Goal: Task Accomplishment & Management: Manage account settings

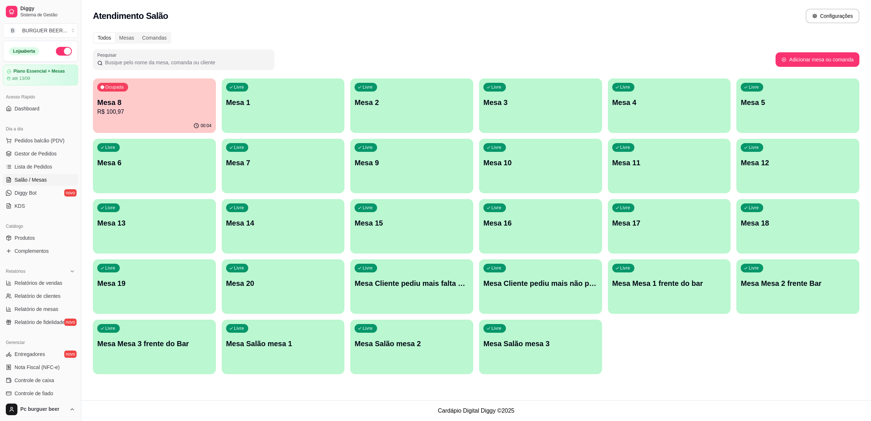
click at [168, 105] on p "Mesa 8" at bounding box center [154, 102] width 114 height 10
click at [163, 115] on p "R$ 100,97" at bounding box center [154, 111] width 114 height 9
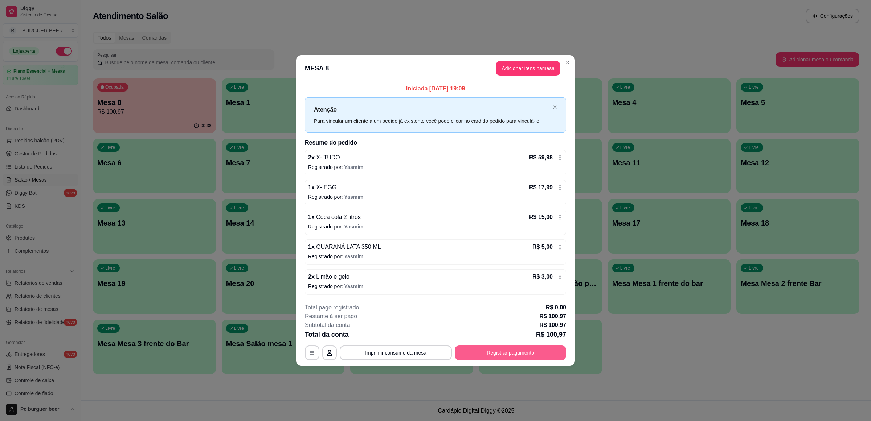
click at [523, 351] on button "Registrar pagamento" at bounding box center [510, 352] width 111 height 15
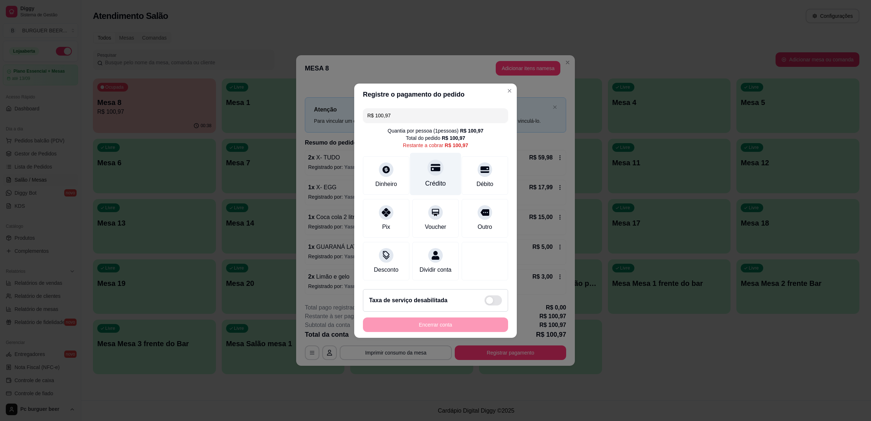
click at [438, 179] on div "Crédito" at bounding box center [435, 183] width 21 height 9
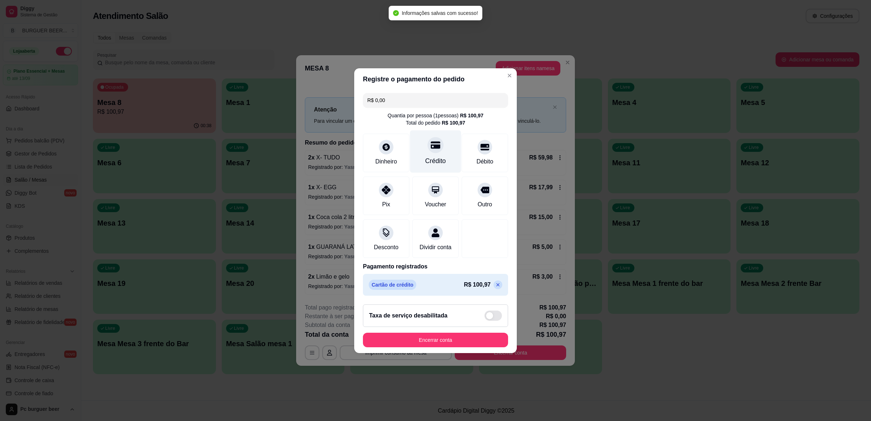
type input "R$ 0,00"
click at [462, 339] on button "Encerrar conta" at bounding box center [435, 339] width 145 height 15
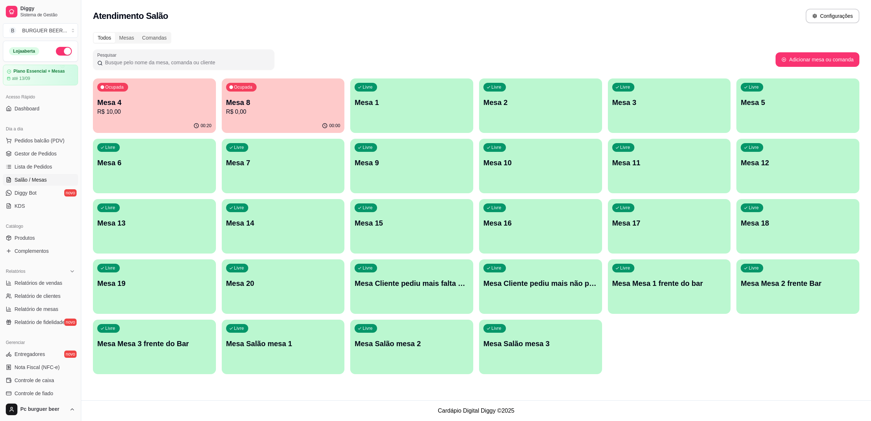
click at [160, 118] on div "Ocupada Mesa 4 R$ 10,00" at bounding box center [154, 98] width 123 height 40
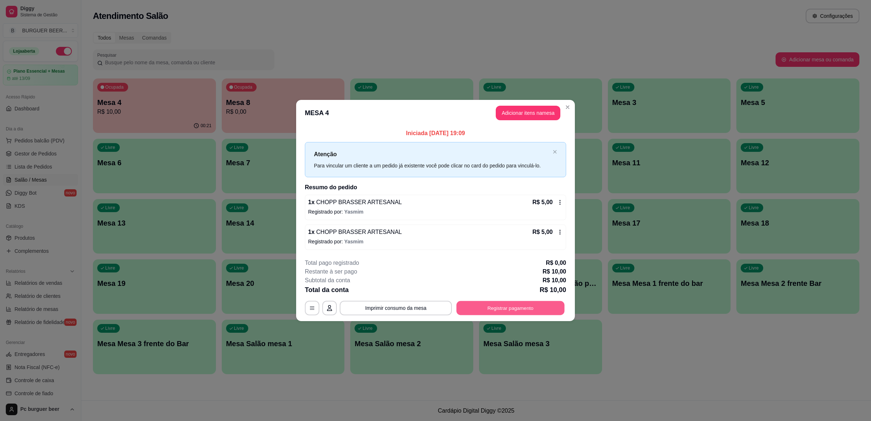
click at [502, 305] on button "Registrar pagamento" at bounding box center [511, 308] width 108 height 14
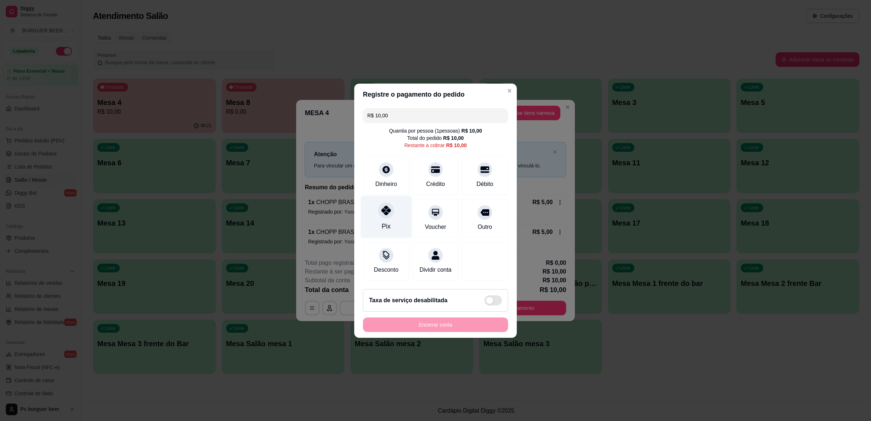
click at [378, 216] on div "Pix" at bounding box center [386, 216] width 51 height 42
type input "R$ 0,00"
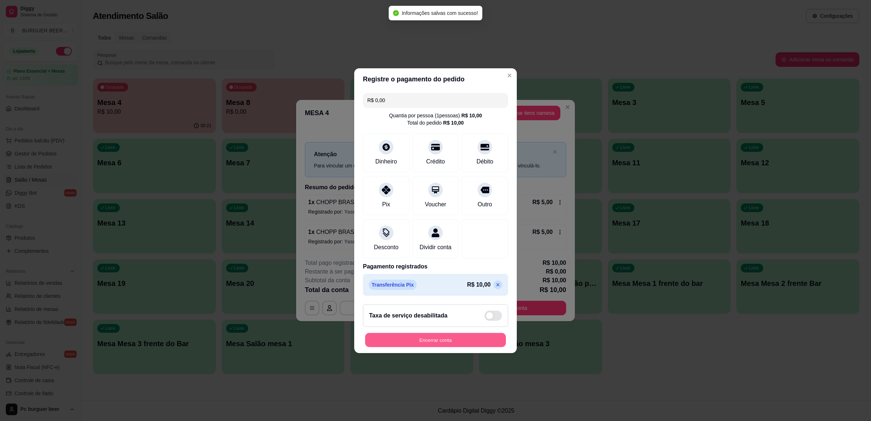
click at [478, 342] on button "Encerrar conta" at bounding box center [435, 339] width 141 height 14
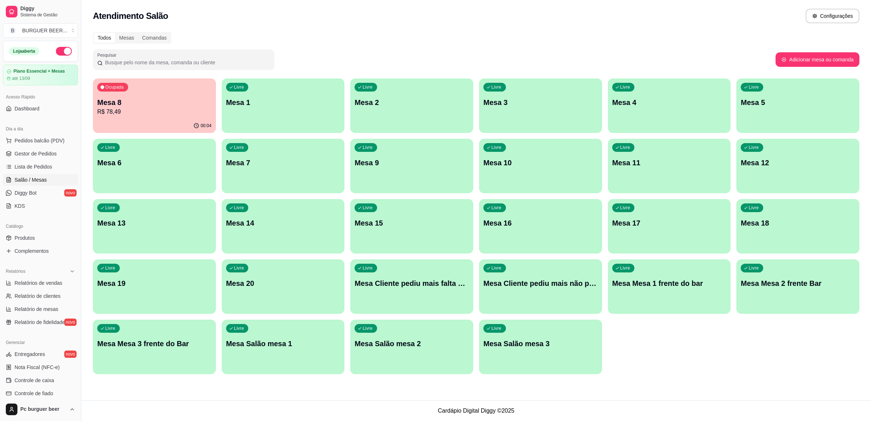
click at [143, 97] on div "Ocupada Mesa 8 R$ 78,49" at bounding box center [154, 98] width 123 height 40
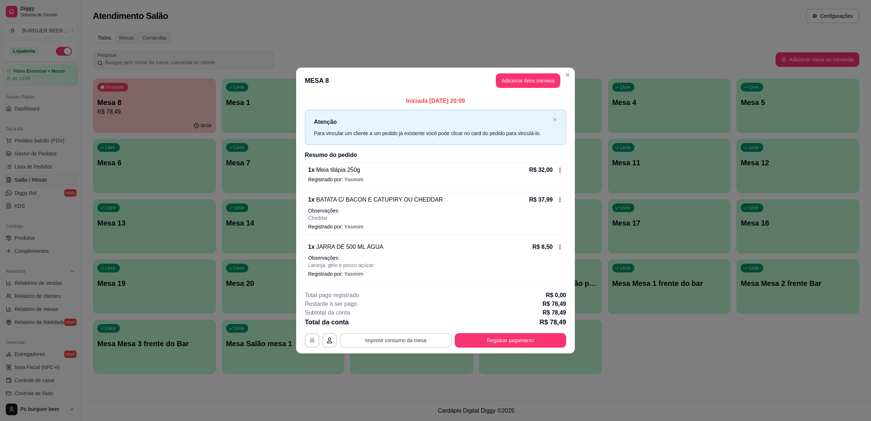
click at [414, 340] on button "Imprimir consumo da mesa" at bounding box center [396, 340] width 112 height 15
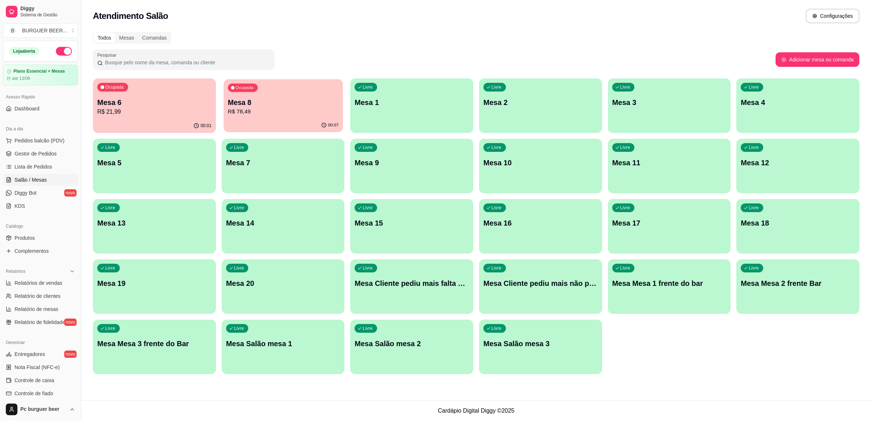
click at [268, 105] on p "Mesa 8" at bounding box center [283, 103] width 111 height 10
click at [119, 114] on p "R$ 21,99" at bounding box center [154, 111] width 114 height 9
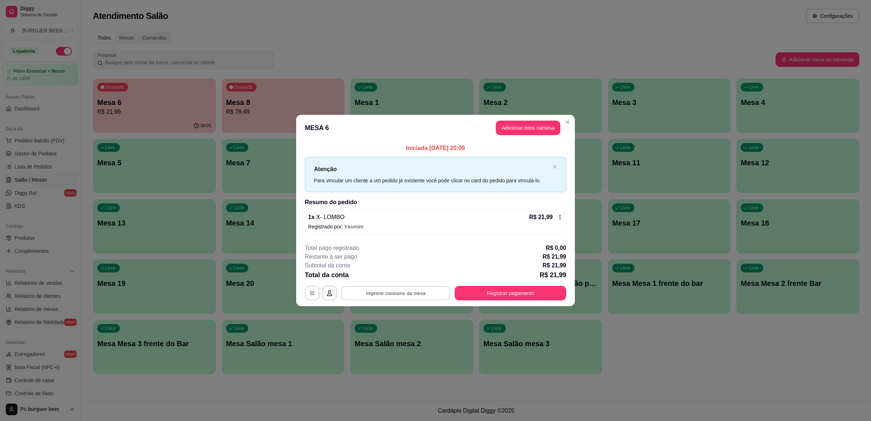
click at [380, 295] on button "Imprimir consumo da mesa" at bounding box center [395, 293] width 109 height 14
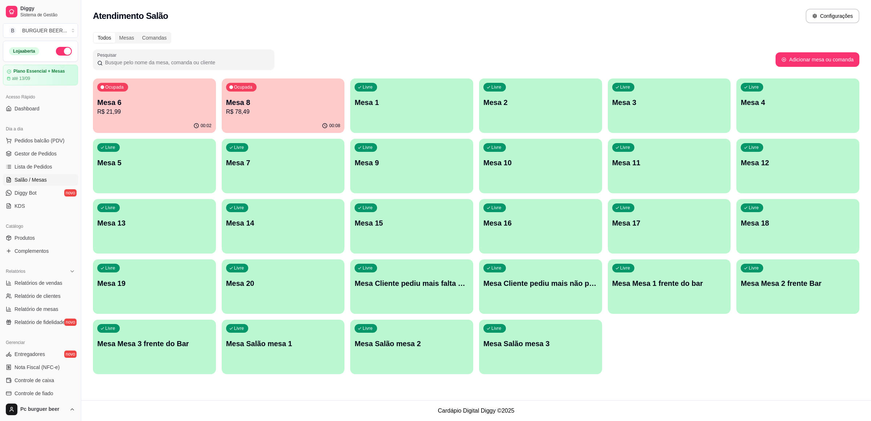
click at [261, 101] on p "Mesa 8" at bounding box center [283, 102] width 114 height 10
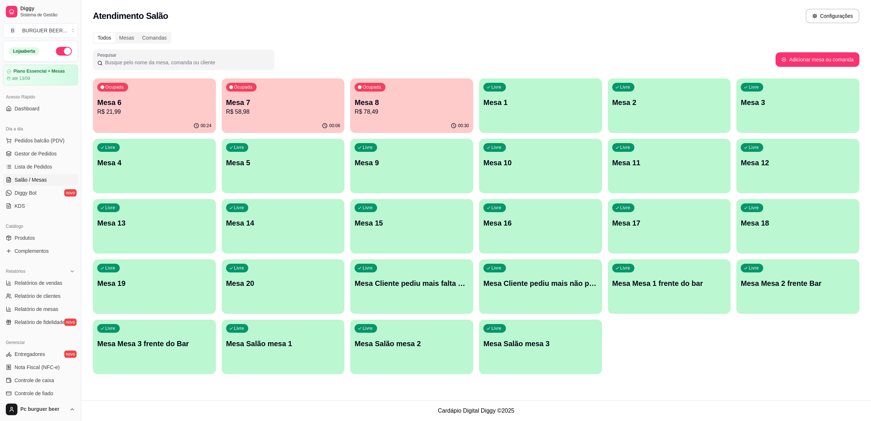
click at [264, 114] on p "R$ 58,98" at bounding box center [283, 111] width 114 height 9
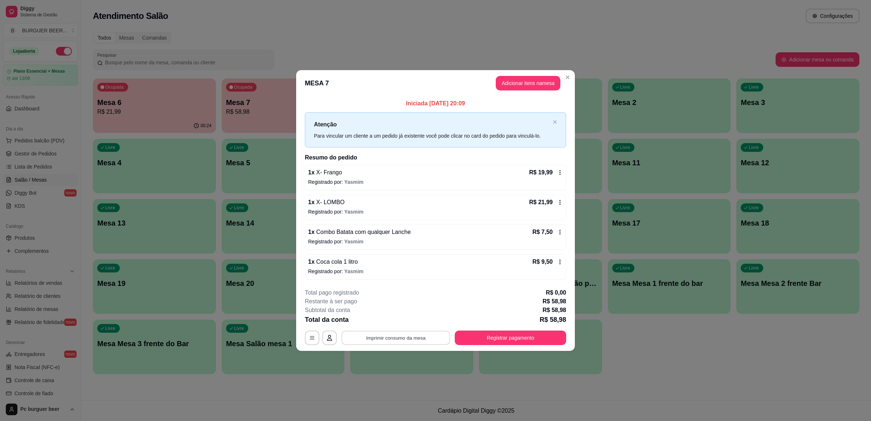
click at [378, 336] on button "Imprimir consumo da mesa" at bounding box center [395, 338] width 109 height 14
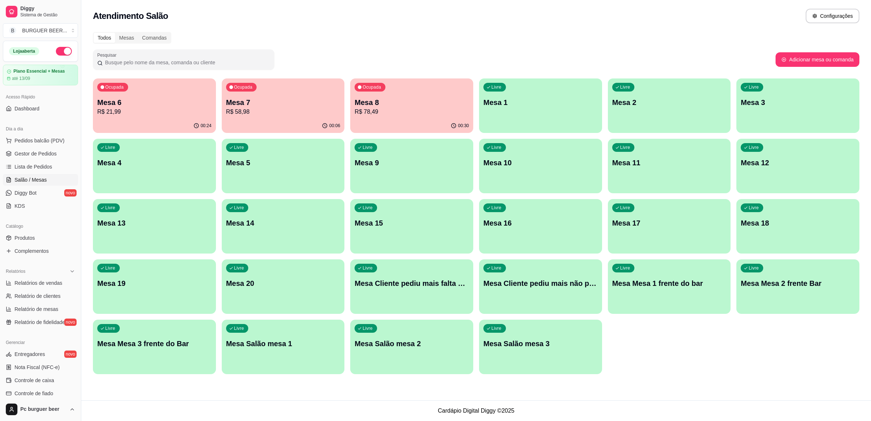
click at [136, 101] on p "Mesa 6" at bounding box center [154, 102] width 114 height 10
click at [288, 109] on p "R$ 58,98" at bounding box center [283, 111] width 111 height 8
click at [396, 101] on p "Mesa 8" at bounding box center [412, 102] width 114 height 10
click at [156, 97] on p "Mesa 6" at bounding box center [154, 102] width 114 height 10
click at [165, 115] on p "R$ 21,99" at bounding box center [154, 111] width 114 height 9
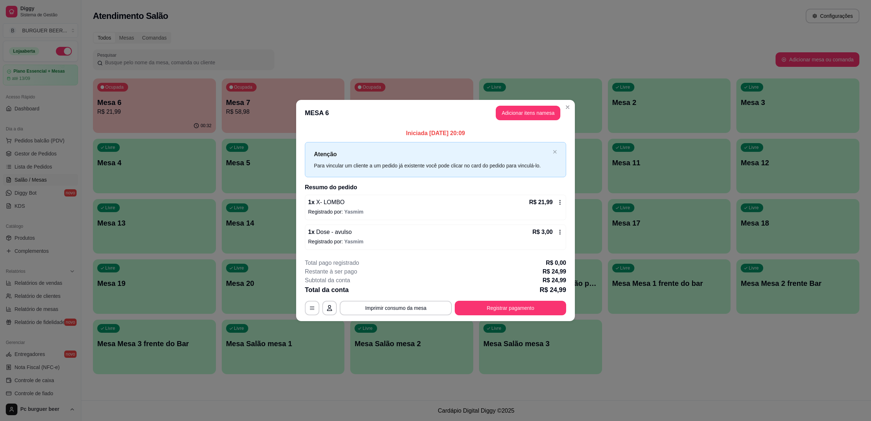
click at [560, 233] on icon at bounding box center [560, 232] width 6 height 6
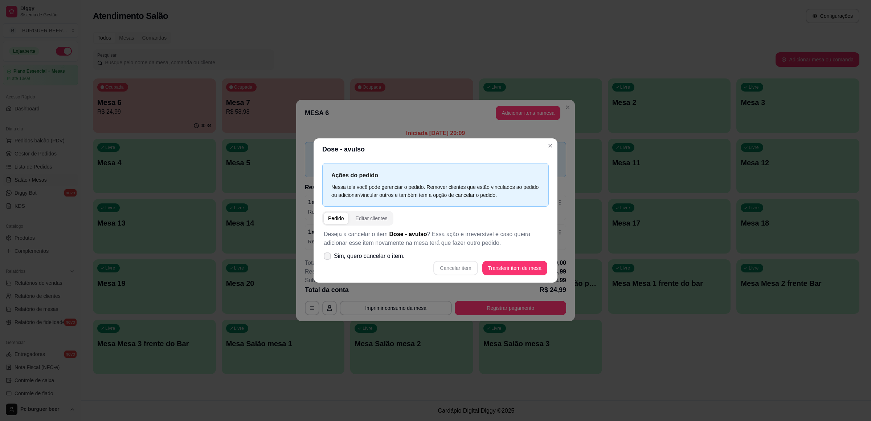
click at [329, 255] on icon at bounding box center [327, 256] width 6 height 4
click at [328, 257] on input "Sim, quero cancelar o item." at bounding box center [325, 259] width 5 height 5
checkbox input "true"
click at [463, 265] on button "Cancelar item" at bounding box center [455, 268] width 43 height 14
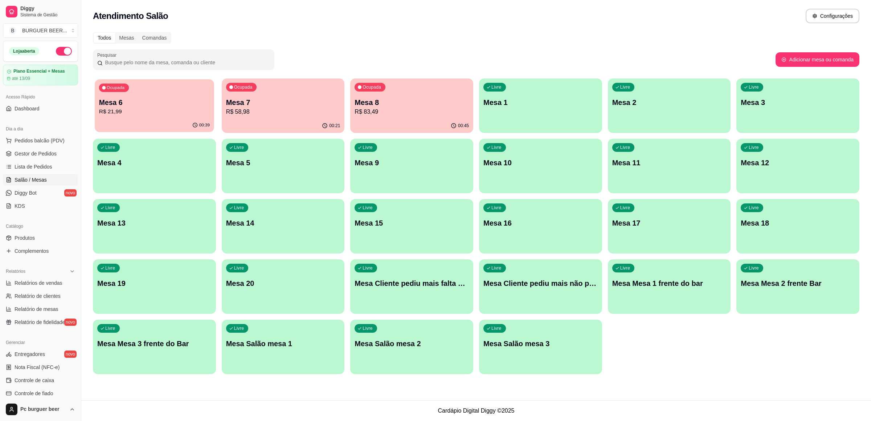
click at [188, 101] on p "Mesa 6" at bounding box center [154, 103] width 111 height 10
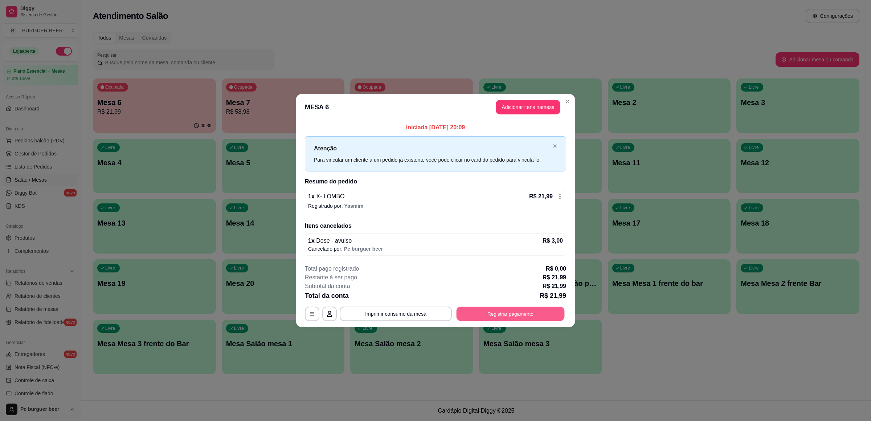
click at [491, 310] on button "Registrar pagamento" at bounding box center [511, 314] width 108 height 14
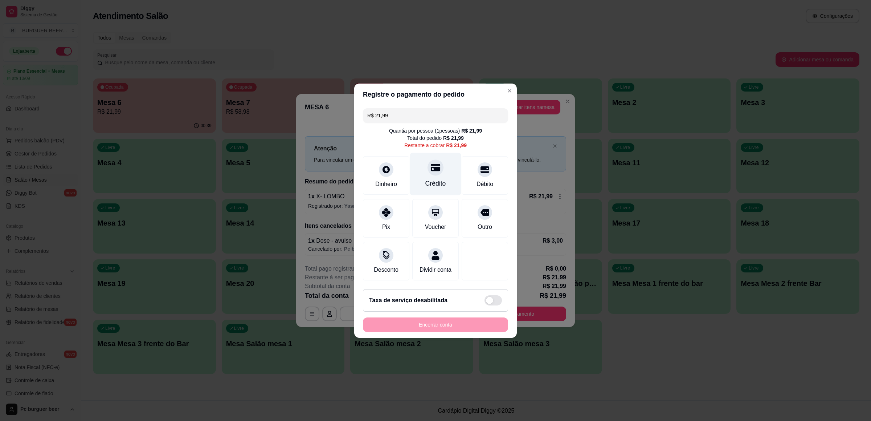
click at [431, 179] on div "Crédito" at bounding box center [435, 183] width 21 height 9
type input "R$ 0,00"
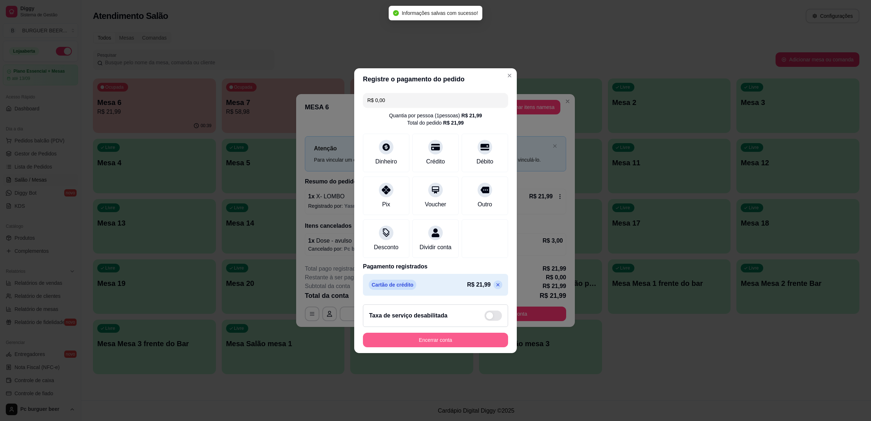
click at [418, 342] on button "Encerrar conta" at bounding box center [435, 339] width 145 height 15
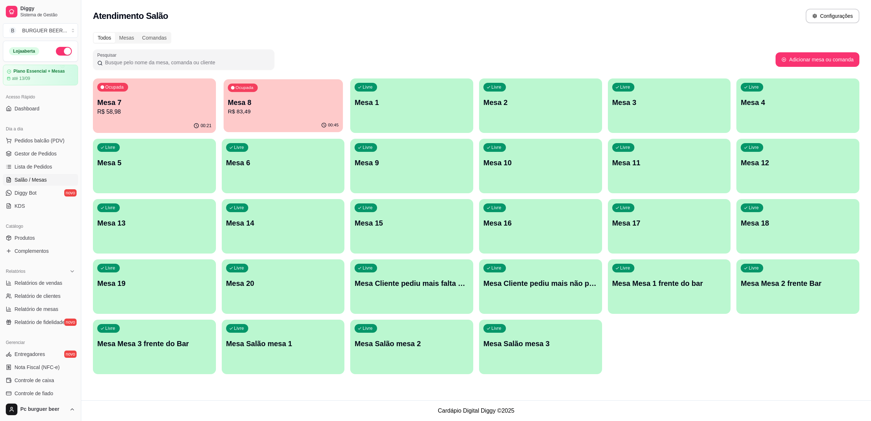
click at [260, 94] on div "Ocupada Mesa 8 R$ 83,49" at bounding box center [283, 98] width 119 height 39
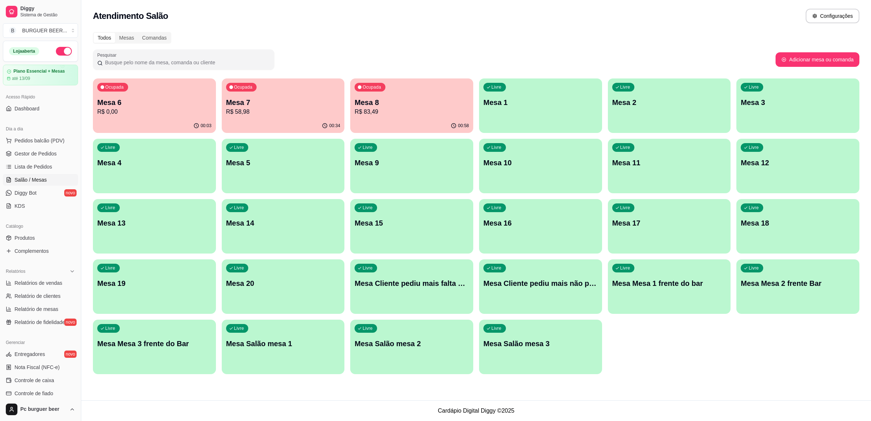
click at [318, 377] on div "Todos Mesas Comandas Pesquisar Adicionar mesa ou comanda Ocupada Mesa 6 R$ 0,00…" at bounding box center [476, 205] width 790 height 355
click at [159, 102] on p "Mesa 6" at bounding box center [154, 102] width 114 height 10
click at [188, 110] on p "R$ 0,00" at bounding box center [154, 111] width 114 height 9
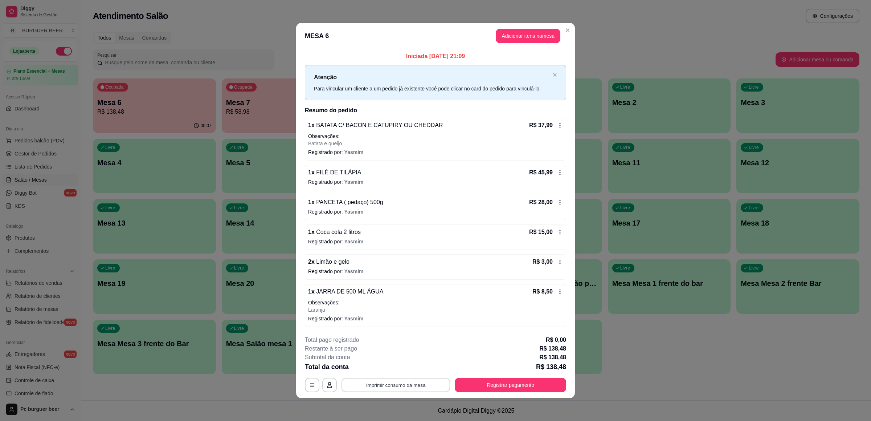
click at [400, 390] on button "Imprimir consumo da mesa" at bounding box center [395, 385] width 109 height 14
click at [362, 382] on button "Imprimir consumo da mesa" at bounding box center [396, 384] width 112 height 15
click at [384, 381] on button "Imprimir consumo da mesa" at bounding box center [395, 385] width 109 height 14
click at [360, 386] on button "Imprimir consumo da mesa" at bounding box center [396, 384] width 112 height 15
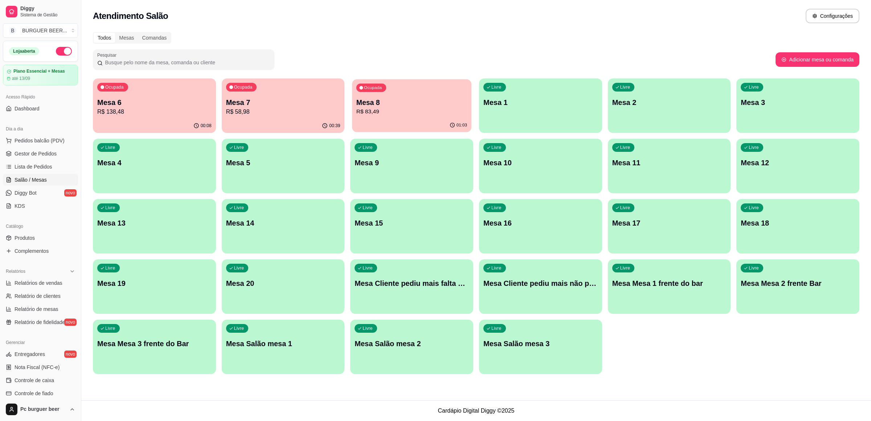
click at [434, 99] on p "Mesa 8" at bounding box center [411, 103] width 111 height 10
click at [263, 89] on div "Ocupada Mesa 7 R$ 58,98" at bounding box center [283, 98] width 123 height 40
click at [183, 112] on p "R$ 138,48" at bounding box center [154, 111] width 114 height 9
click at [420, 112] on p "R$ 83,49" at bounding box center [412, 111] width 114 height 9
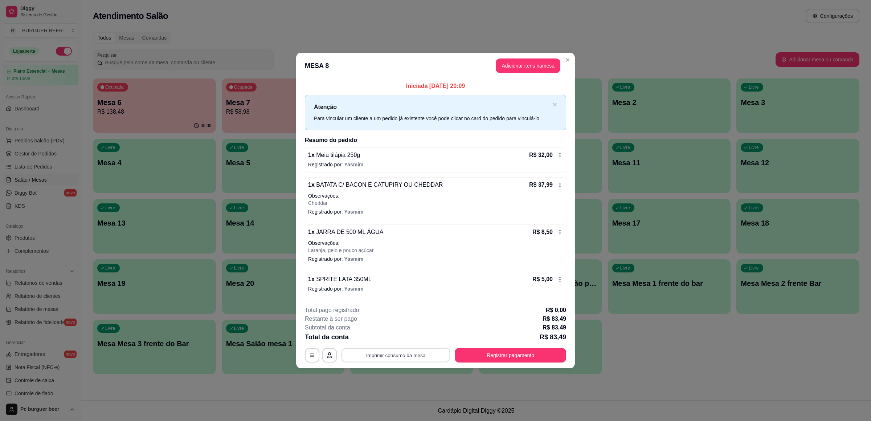
click at [420, 355] on button "Imprimir consumo da mesa" at bounding box center [395, 355] width 109 height 14
click at [390, 352] on button "Imprimir consumo da mesa" at bounding box center [395, 355] width 109 height 14
click at [406, 361] on button "Imprimir consumo da mesa" at bounding box center [396, 355] width 112 height 15
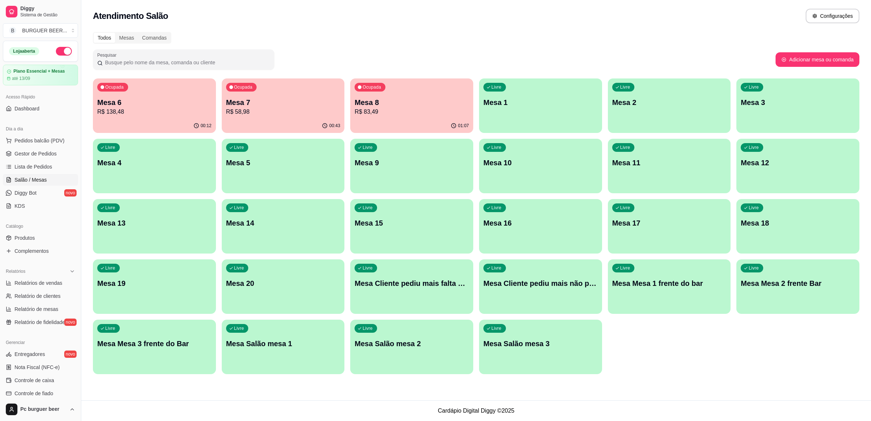
click at [285, 114] on p "R$ 58,98" at bounding box center [283, 111] width 114 height 9
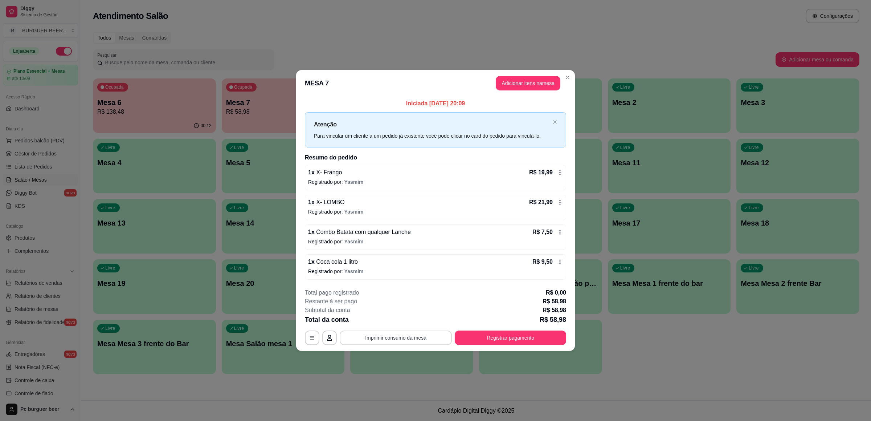
click at [397, 339] on button "Imprimir consumo da mesa" at bounding box center [396, 337] width 112 height 15
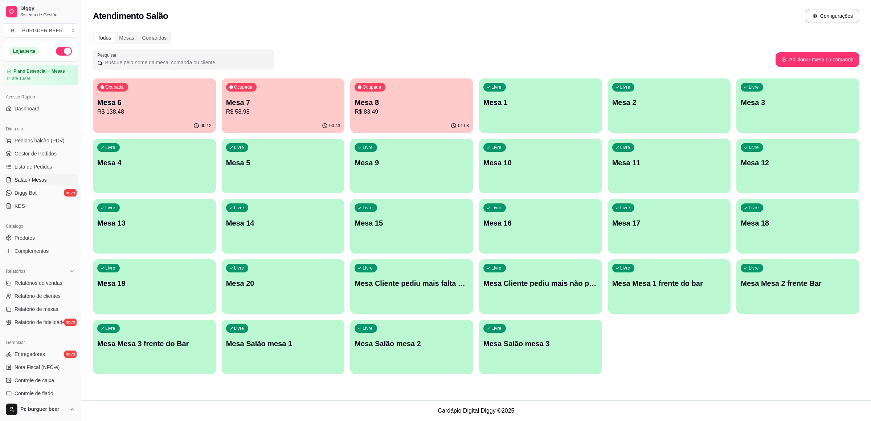
click at [144, 101] on p "Mesa 6" at bounding box center [154, 102] width 114 height 10
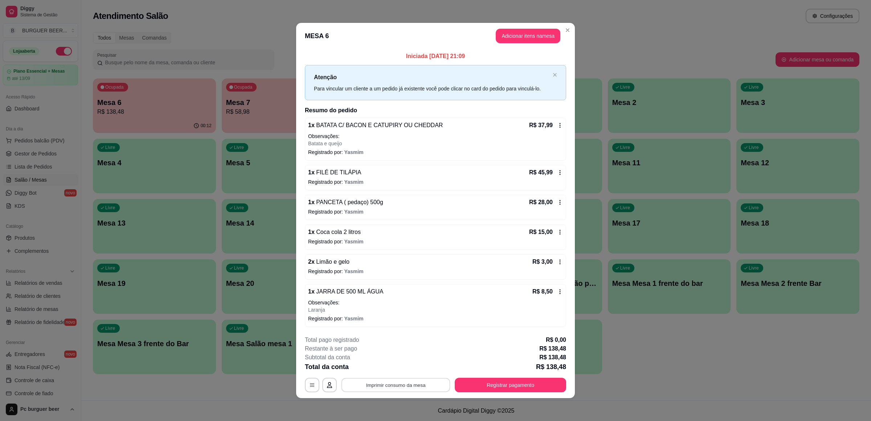
click at [397, 382] on button "Imprimir consumo da mesa" at bounding box center [395, 385] width 109 height 14
click at [412, 381] on button "Imprimir consumo da mesa" at bounding box center [395, 385] width 109 height 14
click at [558, 124] on icon at bounding box center [560, 125] width 6 height 6
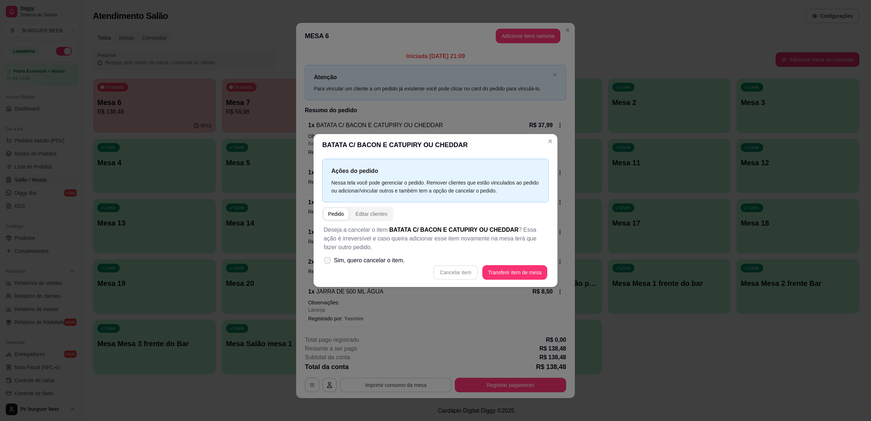
click at [328, 259] on icon at bounding box center [326, 260] width 5 height 4
click at [328, 261] on input "Sim, quero cancelar o item." at bounding box center [325, 263] width 5 height 5
checkbox input "true"
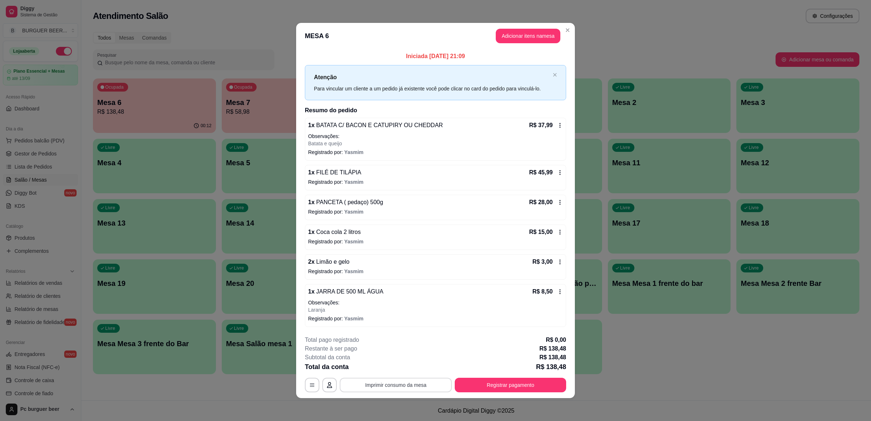
click at [560, 126] on icon at bounding box center [560, 125] width 1 height 5
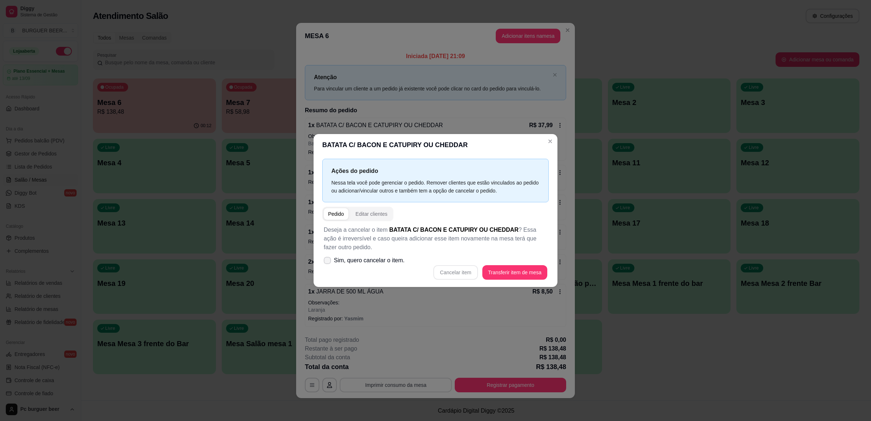
click at [326, 259] on icon at bounding box center [327, 260] width 6 height 4
click at [326, 261] on input "Sim, quero cancelar o item." at bounding box center [325, 263] width 5 height 5
checkbox input "true"
click at [455, 267] on button "Cancelar item" at bounding box center [455, 272] width 44 height 15
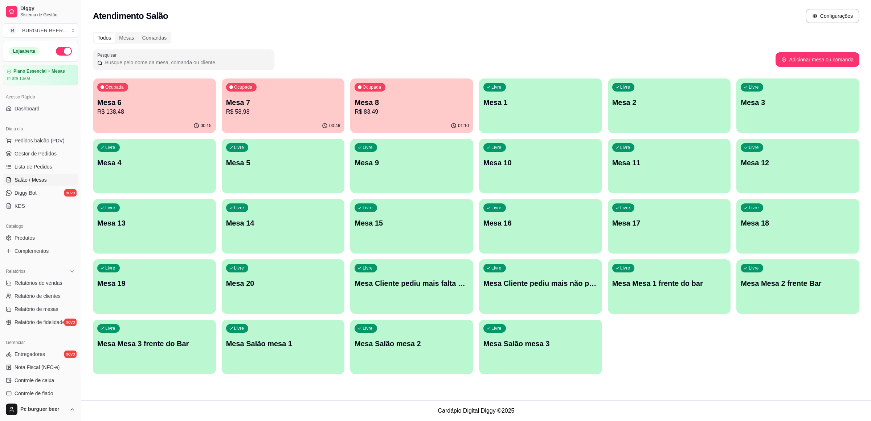
click at [389, 111] on p "R$ 83,49" at bounding box center [412, 111] width 114 height 9
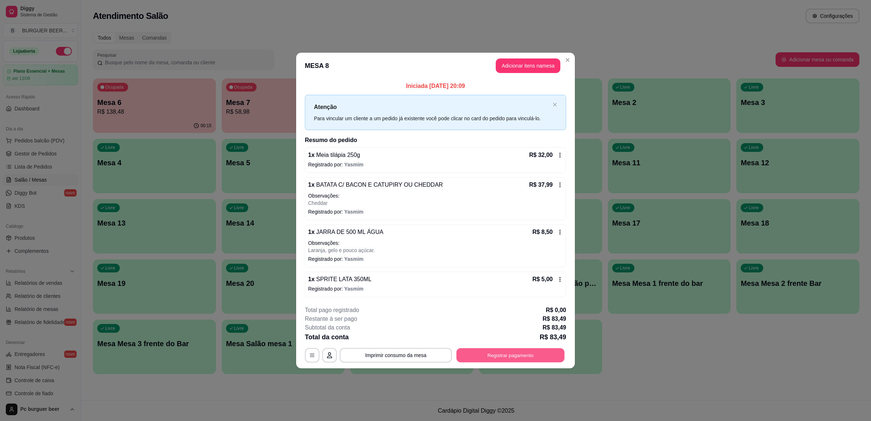
click at [508, 351] on button "Registrar pagamento" at bounding box center [511, 355] width 108 height 14
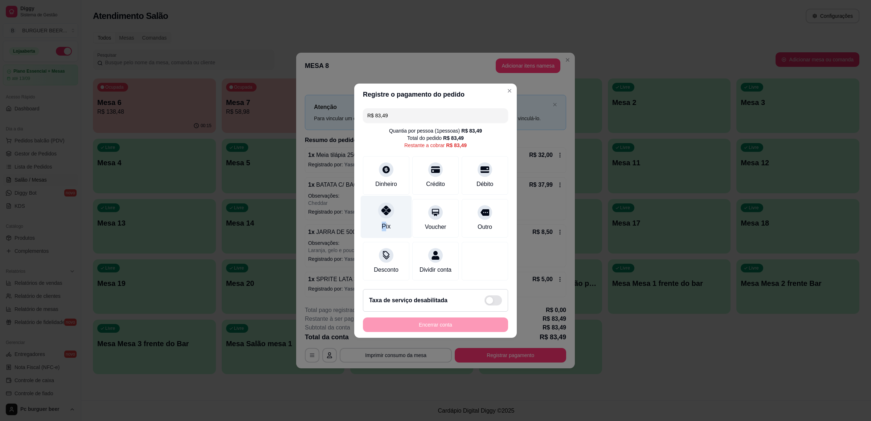
click at [383, 221] on div "Pix" at bounding box center [386, 225] width 9 height 9
type input "R$ 0,00"
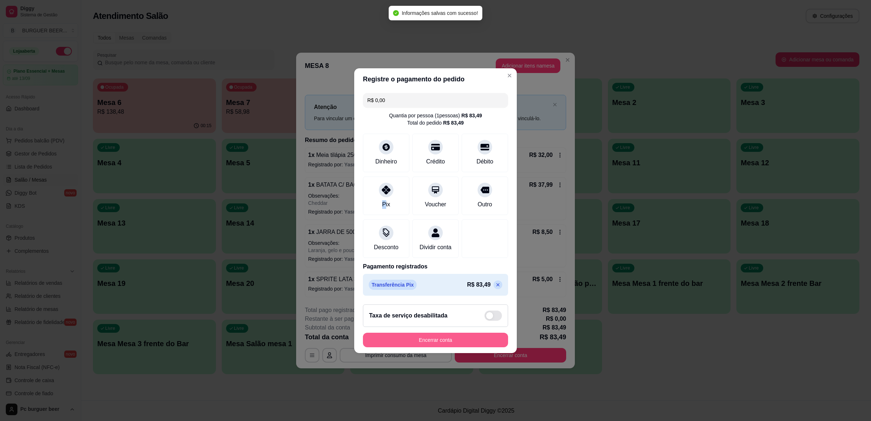
click at [461, 341] on button "Encerrar conta" at bounding box center [435, 339] width 145 height 15
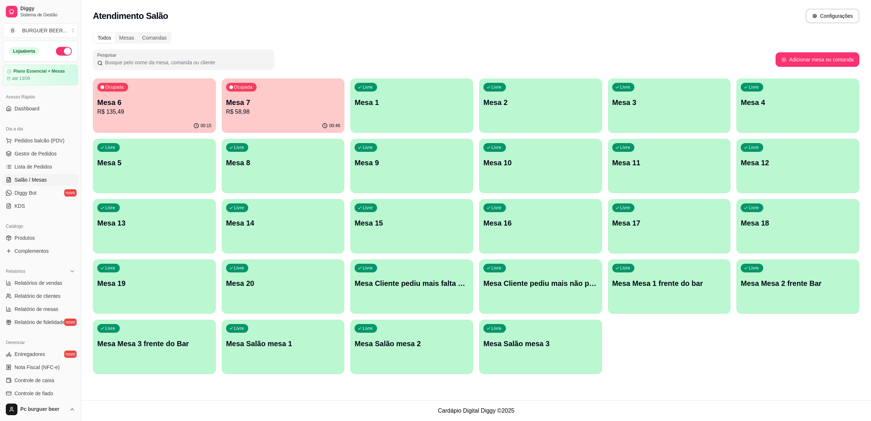
click at [144, 113] on p "R$ 135,49" at bounding box center [154, 111] width 114 height 9
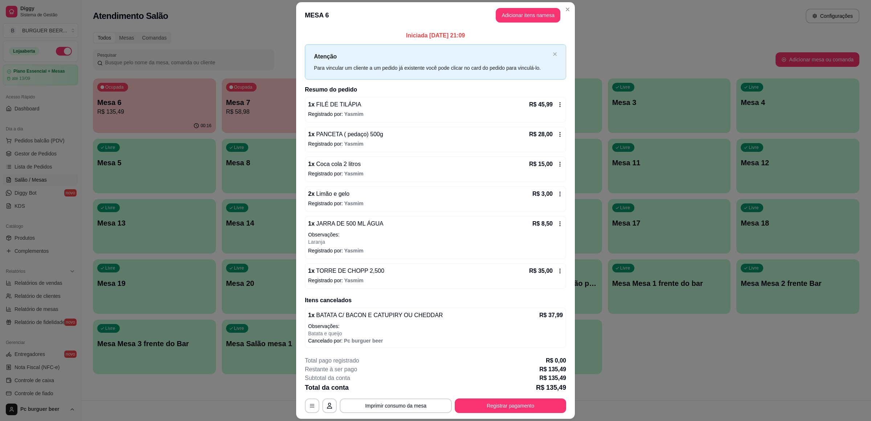
scroll to position [2, 0]
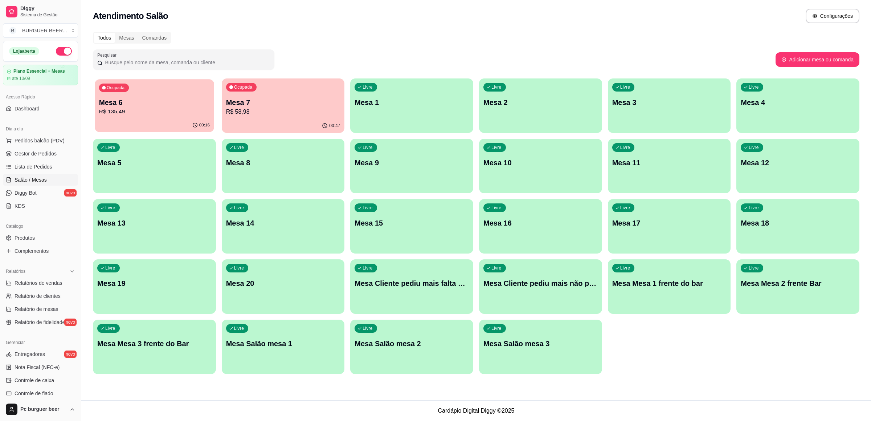
click at [133, 110] on p "R$ 135,49" at bounding box center [154, 111] width 111 height 8
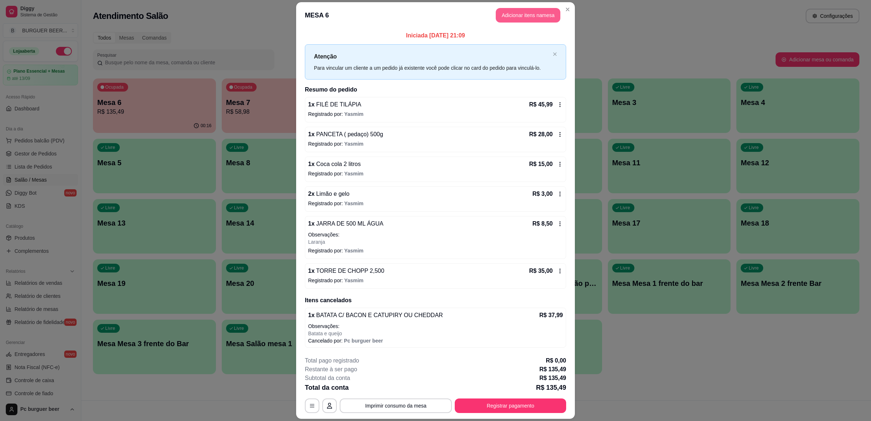
click at [539, 12] on button "Adicionar itens na mesa" at bounding box center [528, 15] width 65 height 15
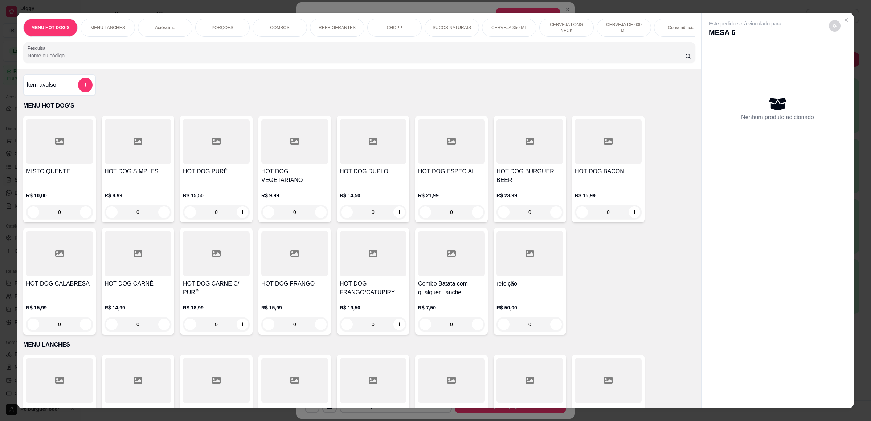
click at [229, 23] on div "PORÇÕES" at bounding box center [222, 28] width 54 height 18
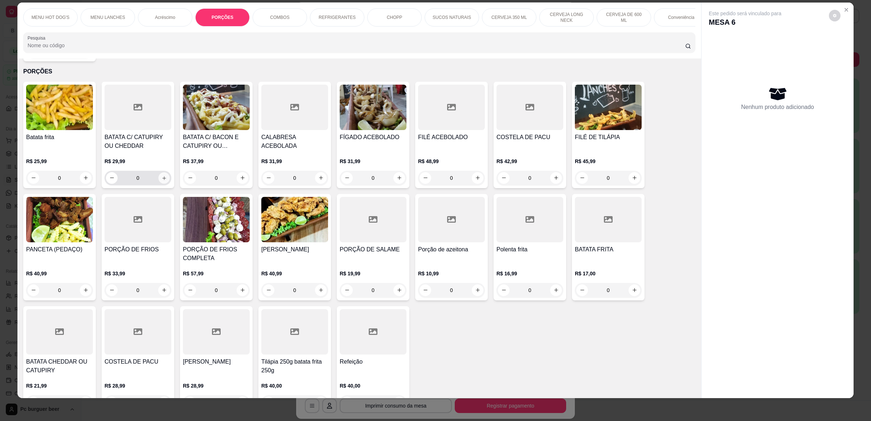
click at [161, 178] on icon "increase-product-quantity" at bounding box center [163, 177] width 5 height 5
type input "1"
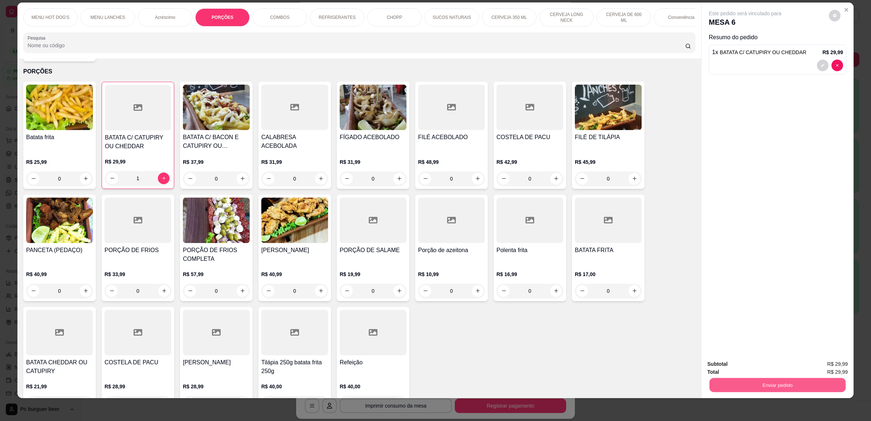
click at [770, 384] on button "Enviar pedido" at bounding box center [777, 385] width 136 height 14
click at [738, 364] on button "Não registrar e enviar pedido" at bounding box center [752, 367] width 75 height 14
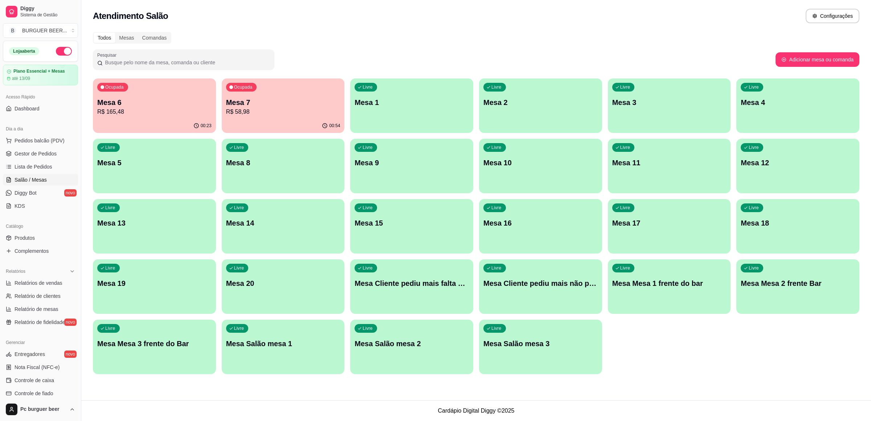
click at [185, 97] on p "Mesa 6" at bounding box center [154, 102] width 114 height 10
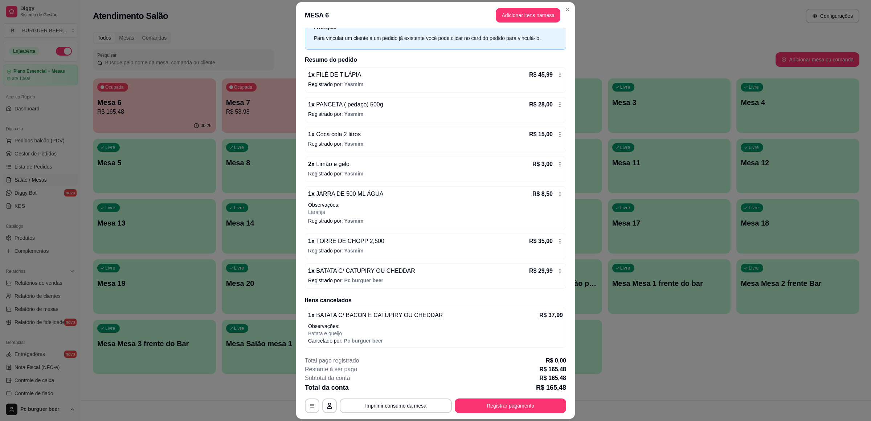
scroll to position [0, 0]
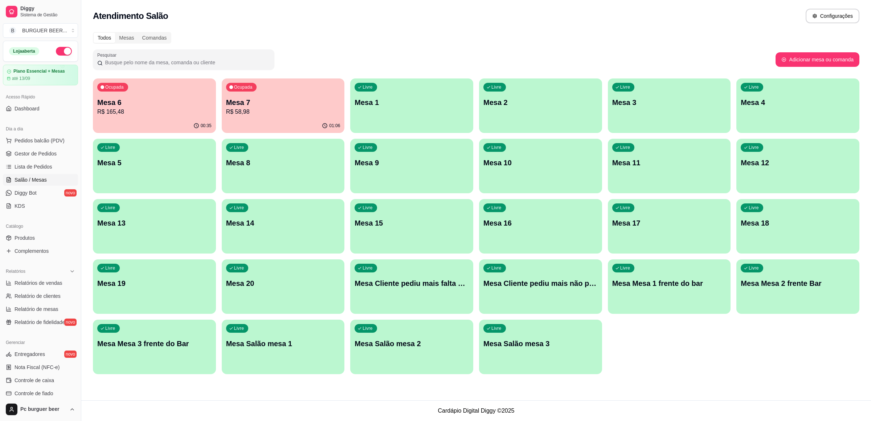
click at [293, 99] on p "Mesa 7" at bounding box center [283, 102] width 114 height 10
click at [251, 114] on p "R$ 58,98" at bounding box center [283, 111] width 111 height 8
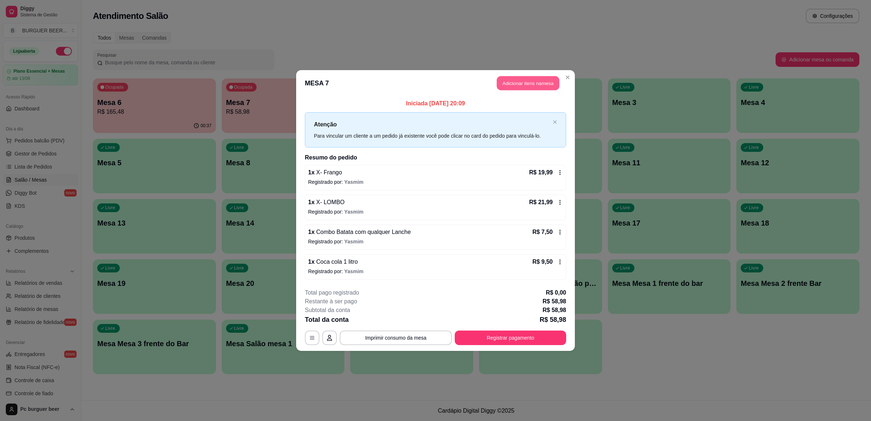
click at [531, 78] on button "Adicionar itens na mesa" at bounding box center [528, 83] width 62 height 14
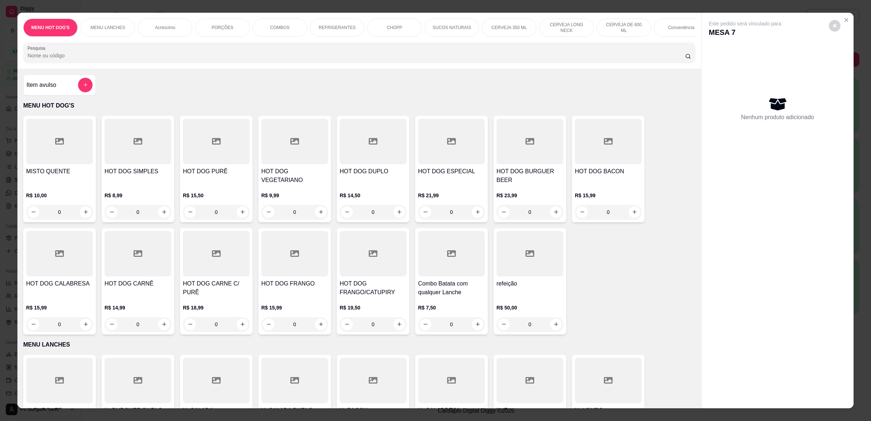
click at [680, 25] on p "Conveniência" at bounding box center [681, 28] width 26 height 6
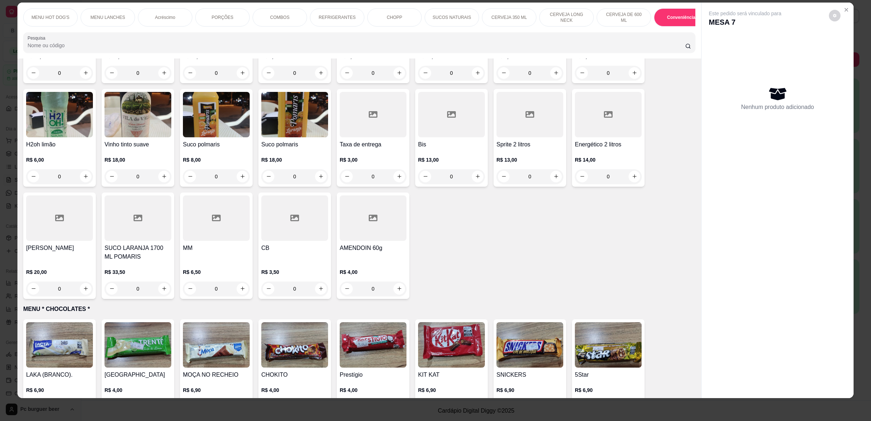
scroll to position [2800, 0]
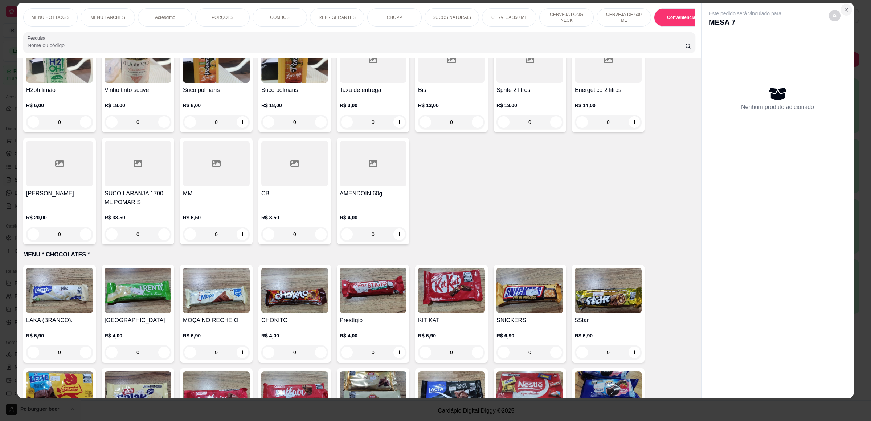
click at [843, 9] on icon "Close" at bounding box center [846, 10] width 6 height 6
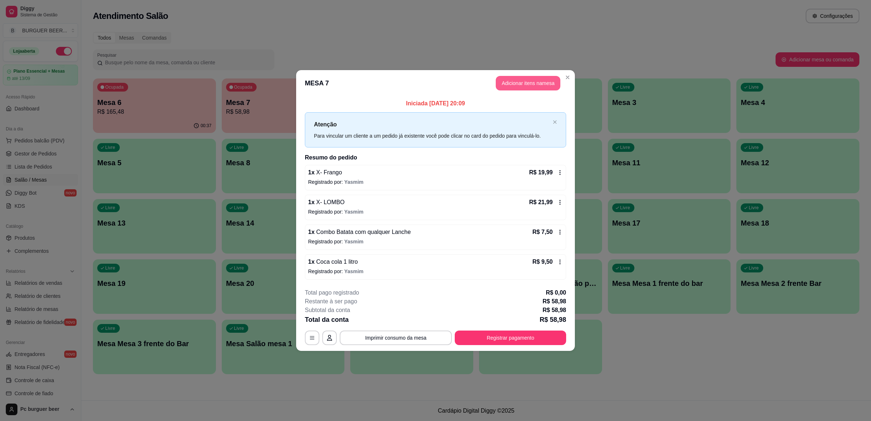
click at [529, 80] on button "Adicionar itens na mesa" at bounding box center [528, 83] width 65 height 15
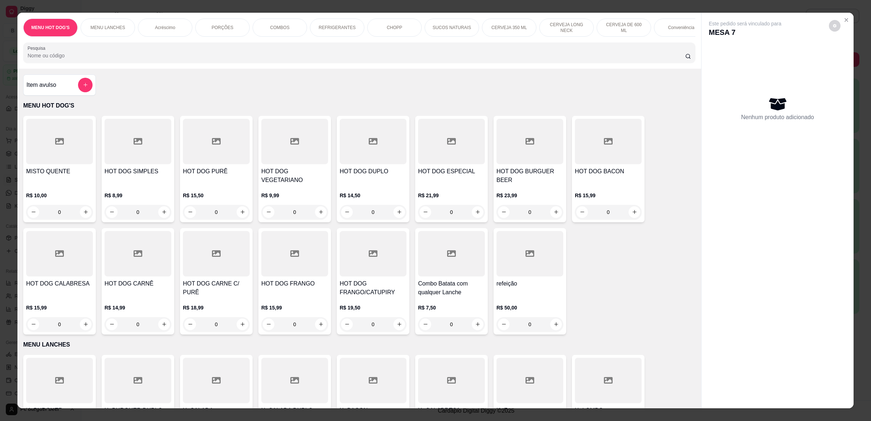
click at [672, 25] on p "Conveniência" at bounding box center [681, 28] width 26 height 6
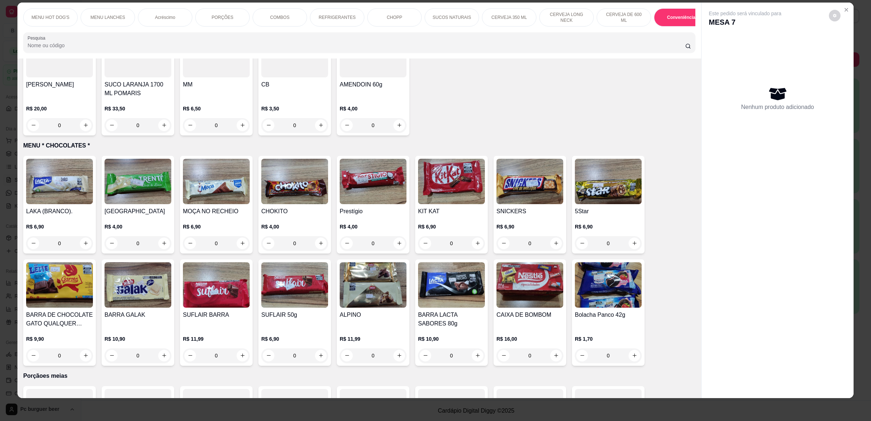
scroll to position [2963, 0]
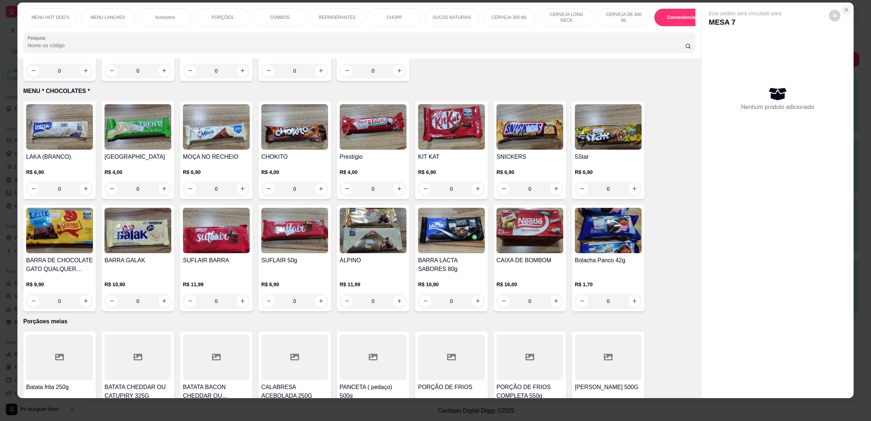
click at [843, 8] on icon "Close" at bounding box center [846, 10] width 6 height 6
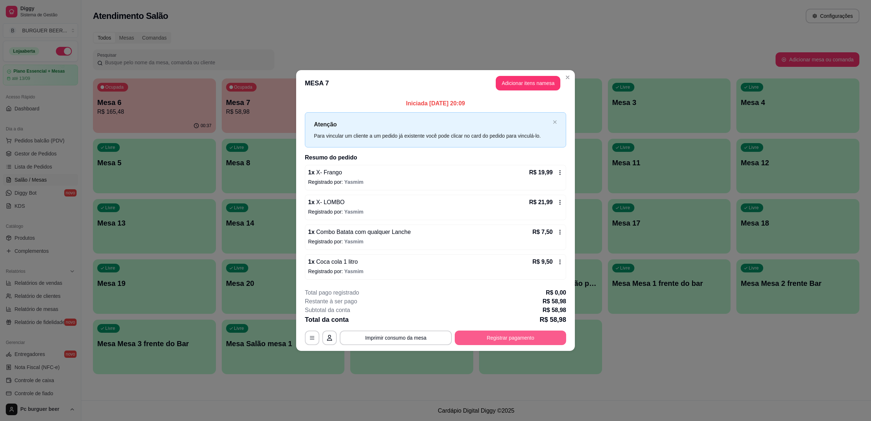
click at [504, 337] on button "Registrar pagamento" at bounding box center [510, 337] width 111 height 15
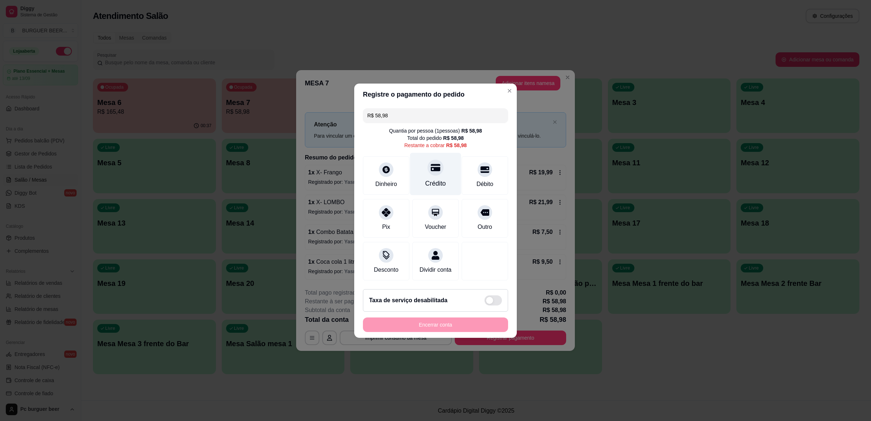
click at [434, 171] on div "Crédito" at bounding box center [435, 173] width 51 height 42
type input "R$ 0,00"
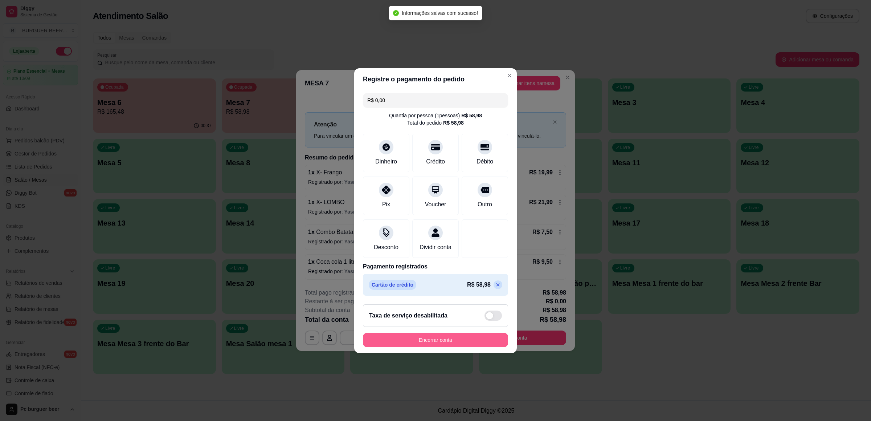
click at [452, 342] on button "Encerrar conta" at bounding box center [435, 339] width 145 height 15
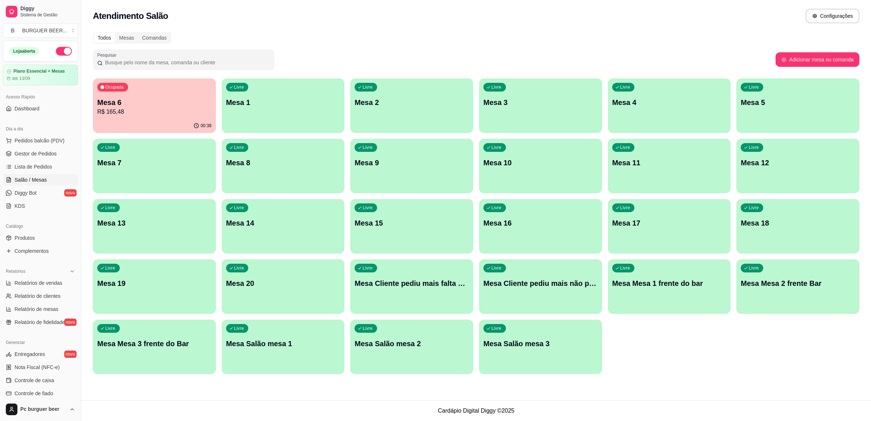
drag, startPoint x: 328, startPoint y: 46, endPoint x: 303, endPoint y: 70, distance: 34.6
click at [328, 46] on div "Todos Mesas Comandas Pesquisar Adicionar mesa ou comanda Ocupada Mesa 6 R$ 165,…" at bounding box center [476, 205] width 790 height 355
click at [160, 109] on p "R$ 165,48" at bounding box center [154, 111] width 111 height 8
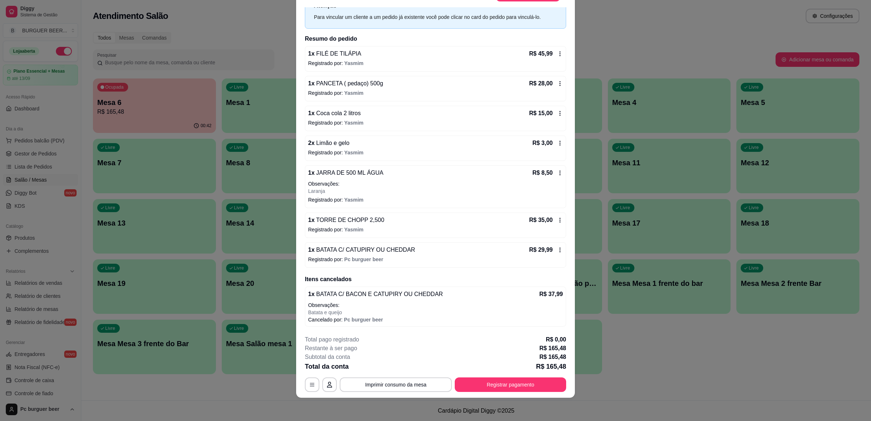
scroll to position [0, 0]
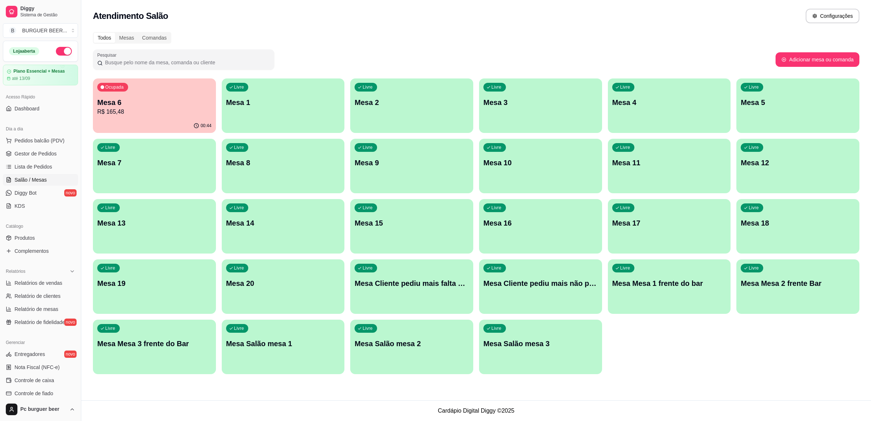
click at [158, 99] on p "Mesa 6" at bounding box center [154, 102] width 114 height 10
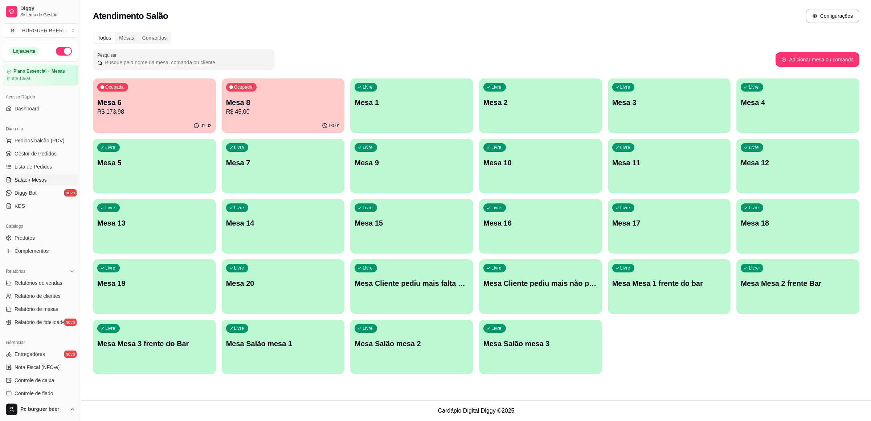
click at [267, 101] on p "Mesa 8" at bounding box center [283, 102] width 114 height 10
click at [169, 99] on p "Mesa 6" at bounding box center [154, 102] width 114 height 10
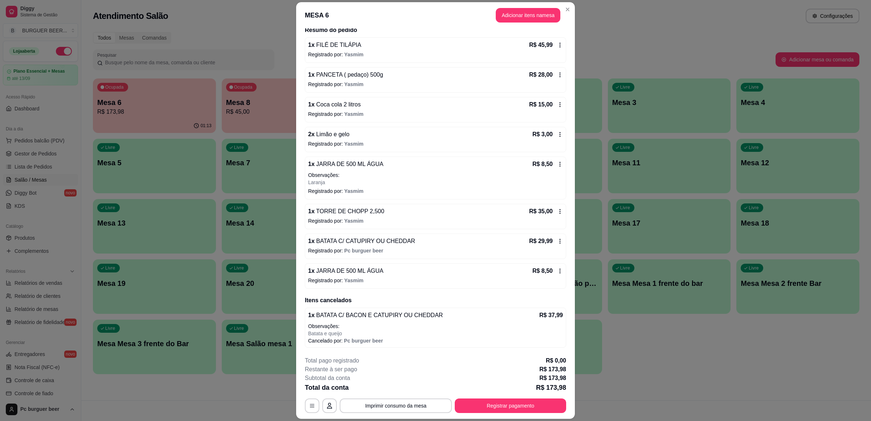
scroll to position [21, 0]
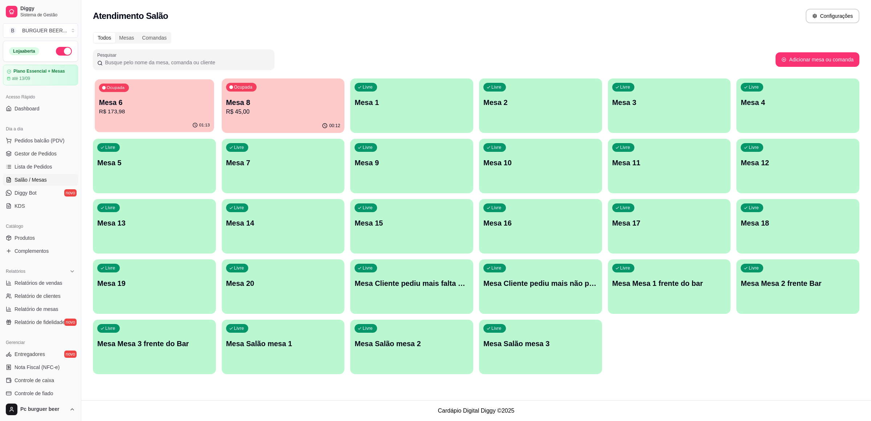
click at [171, 104] on p "Mesa 6" at bounding box center [154, 103] width 111 height 10
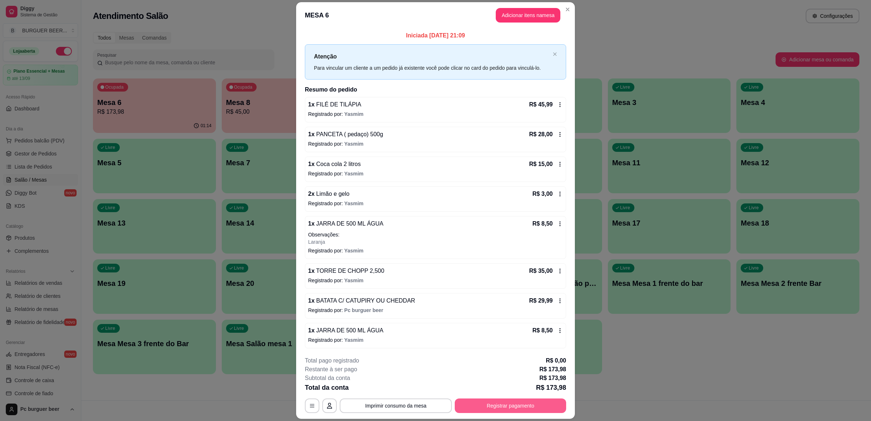
click at [490, 403] on button "Registrar pagamento" at bounding box center [510, 405] width 111 height 15
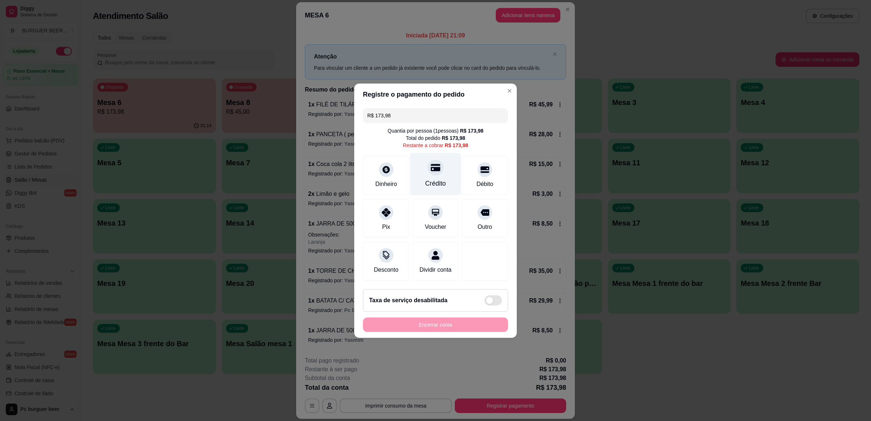
click at [430, 170] on div "Crédito" at bounding box center [435, 173] width 51 height 42
type input "R$ 0,00"
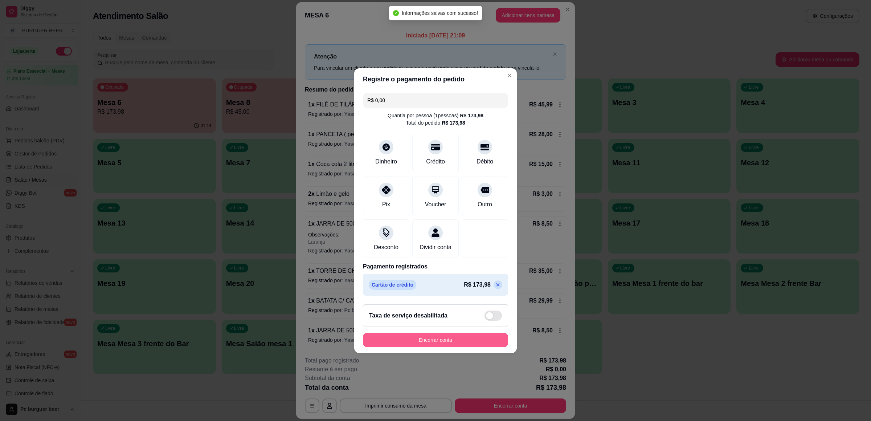
click at [462, 341] on button "Encerrar conta" at bounding box center [435, 339] width 145 height 15
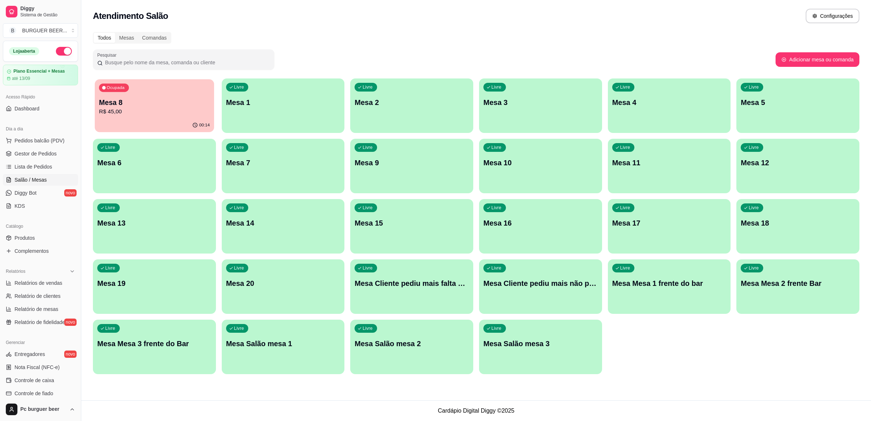
click at [157, 115] on p "R$ 45,00" at bounding box center [154, 111] width 111 height 8
click at [159, 124] on div "00:14" at bounding box center [154, 126] width 123 height 14
click at [159, 118] on div "Ocupada Mesa 8 R$ 45,00" at bounding box center [154, 98] width 123 height 40
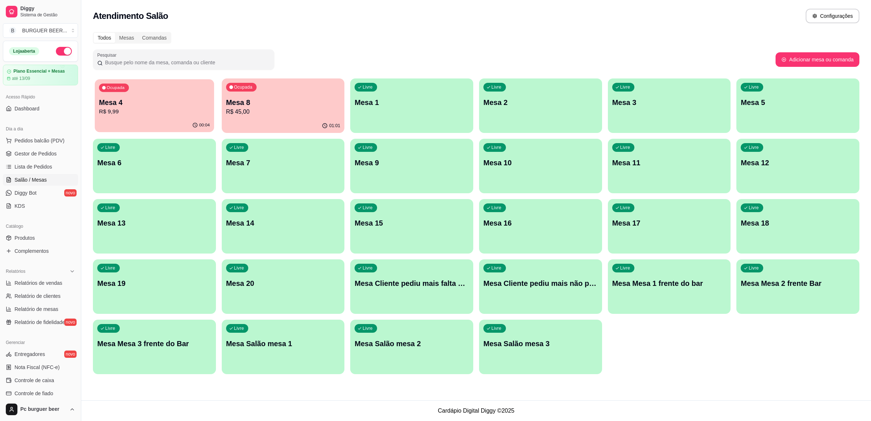
click at [191, 101] on p "Mesa 4" at bounding box center [154, 103] width 111 height 10
click at [152, 109] on p "R$ 9,99" at bounding box center [154, 111] width 114 height 9
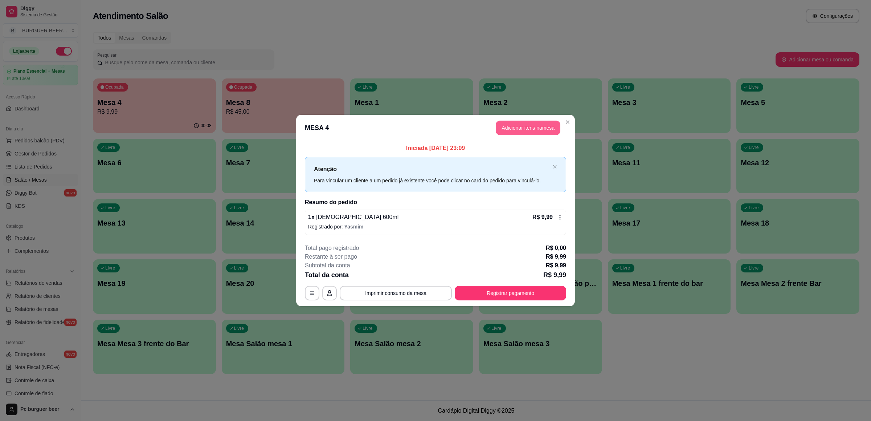
click at [527, 123] on button "Adicionar itens na mesa" at bounding box center [528, 127] width 65 height 15
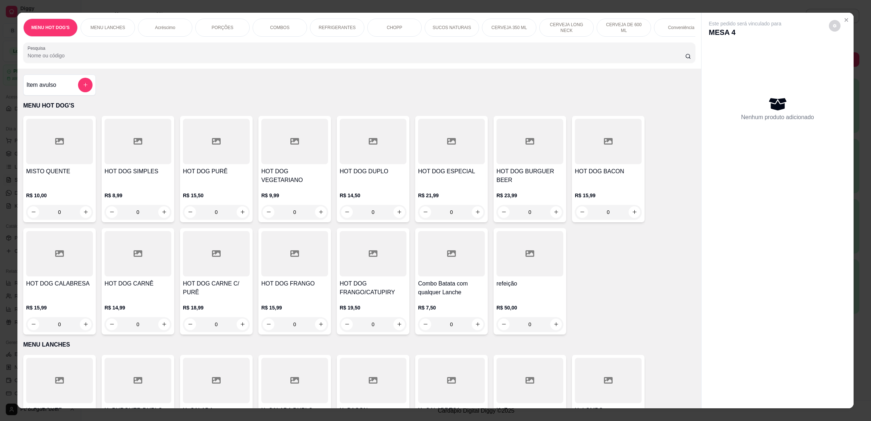
click at [215, 30] on p "PORÇÕES" at bounding box center [223, 28] width 22 height 6
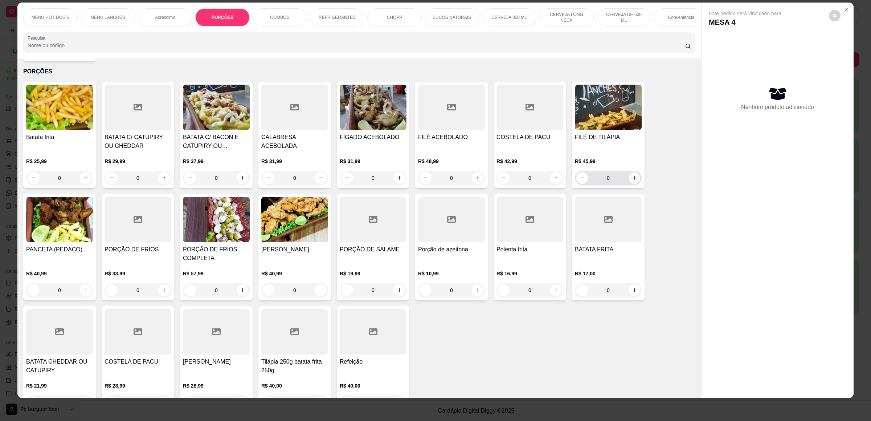
click at [632, 179] on icon "increase-product-quantity" at bounding box center [634, 177] width 5 height 5
type input "1"
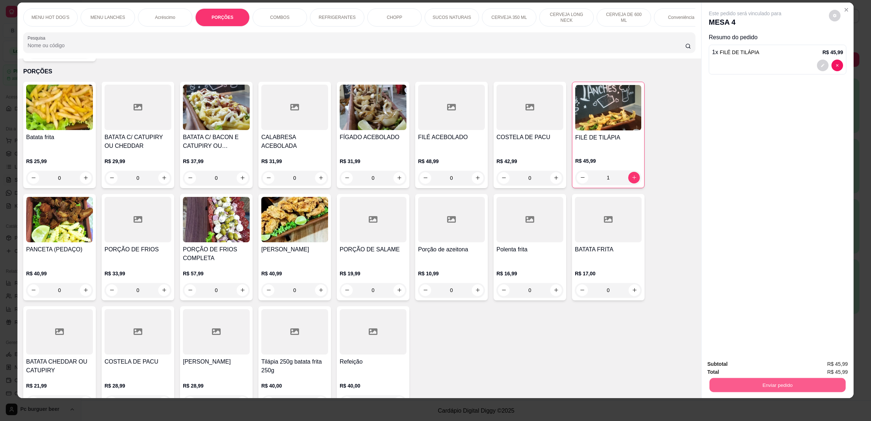
click at [784, 383] on button "Enviar pedido" at bounding box center [777, 385] width 136 height 14
click at [749, 363] on button "Não registrar e enviar pedido" at bounding box center [752, 367] width 75 height 14
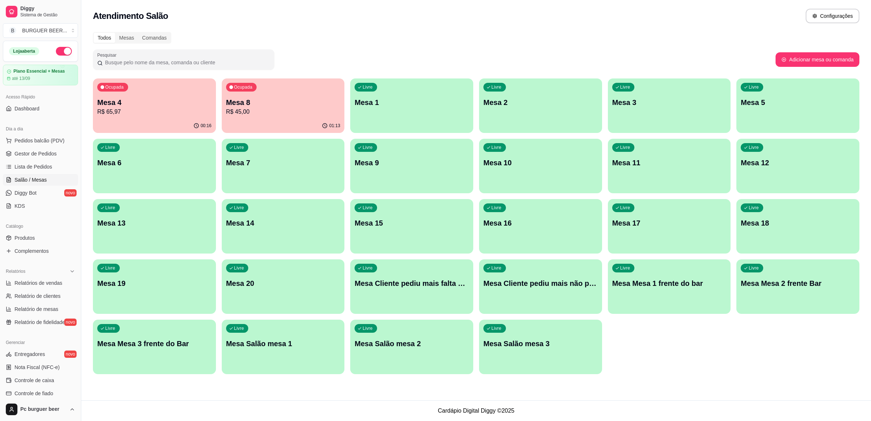
click at [158, 116] on div "Ocupada Mesa 4 R$ 65,97" at bounding box center [154, 98] width 123 height 40
click at [293, 119] on div "01:48" at bounding box center [283, 126] width 123 height 14
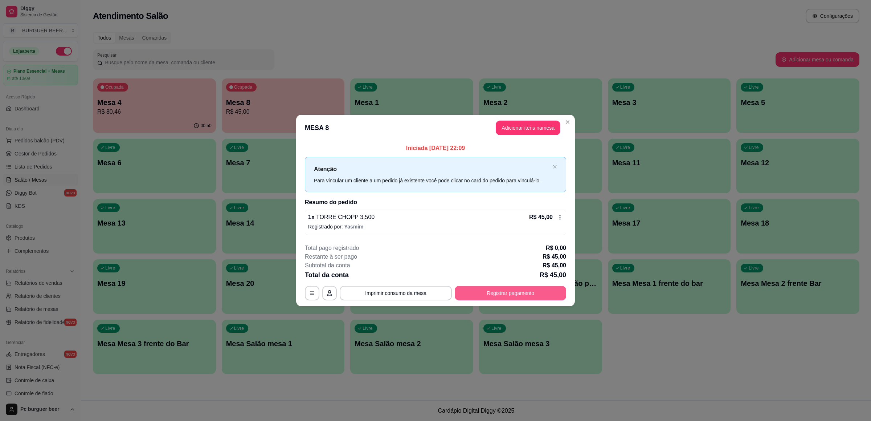
click at [500, 288] on button "Registrar pagamento" at bounding box center [510, 293] width 111 height 15
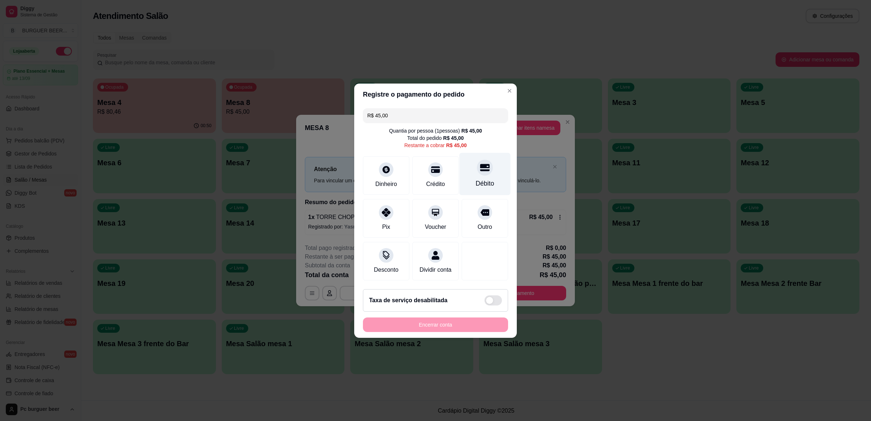
click at [477, 160] on div at bounding box center [485, 167] width 16 height 16
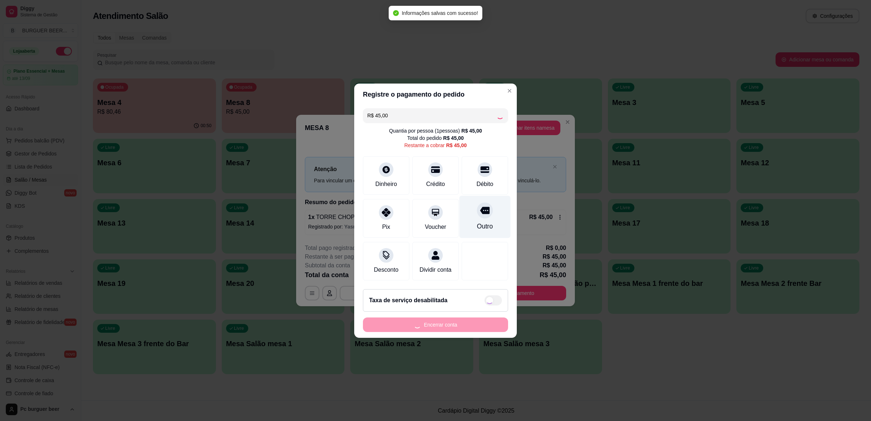
type input "R$ 0,00"
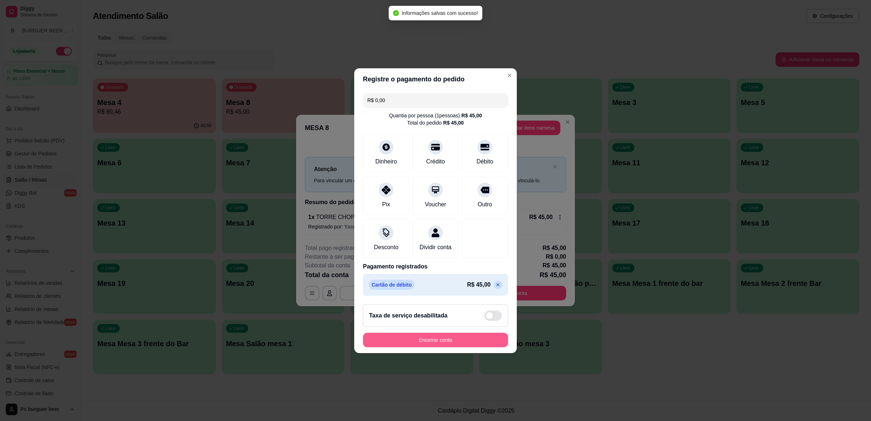
click at [440, 338] on button "Encerrar conta" at bounding box center [435, 339] width 145 height 15
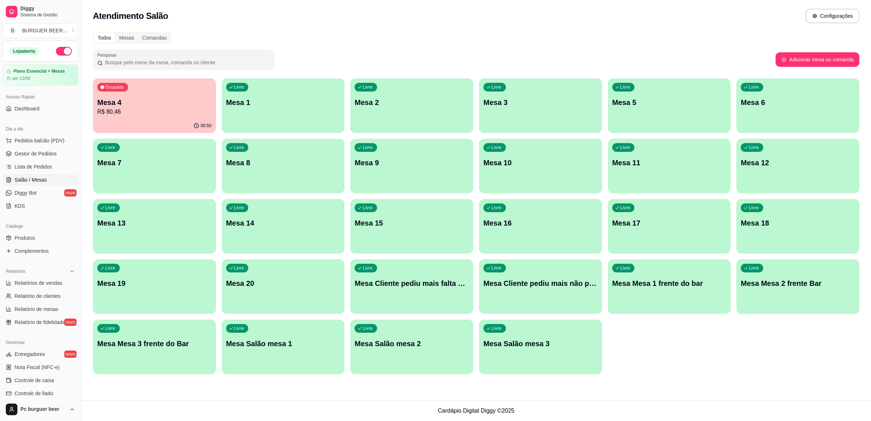
click at [56, 52] on button "button" at bounding box center [64, 51] width 16 height 9
click at [311, 288] on div "Livre Mesa 20" at bounding box center [283, 282] width 123 height 46
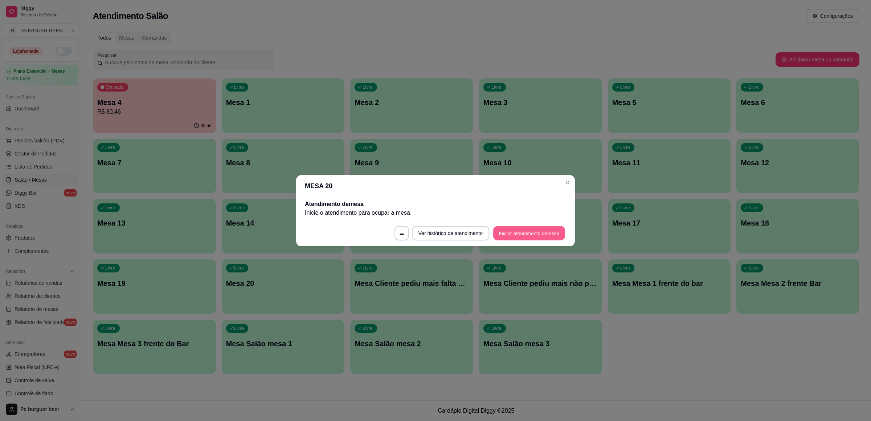
click at [513, 230] on button "Iniciar atendimento de mesa" at bounding box center [529, 233] width 72 height 14
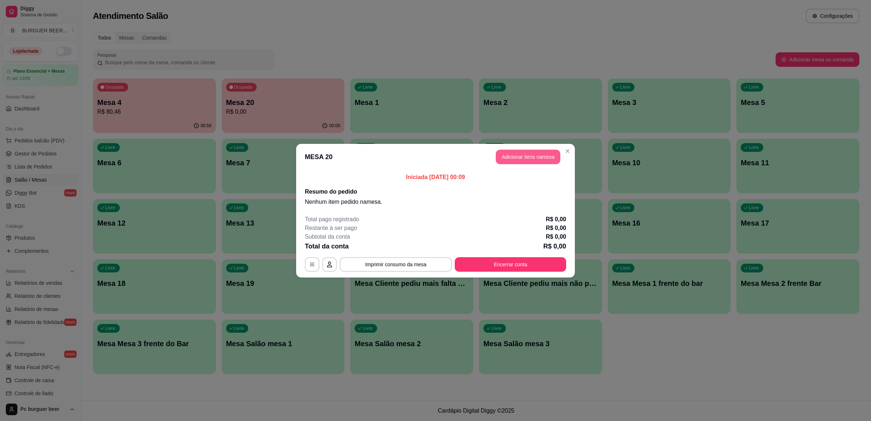
click at [523, 158] on button "Adicionar itens na mesa" at bounding box center [528, 157] width 65 height 15
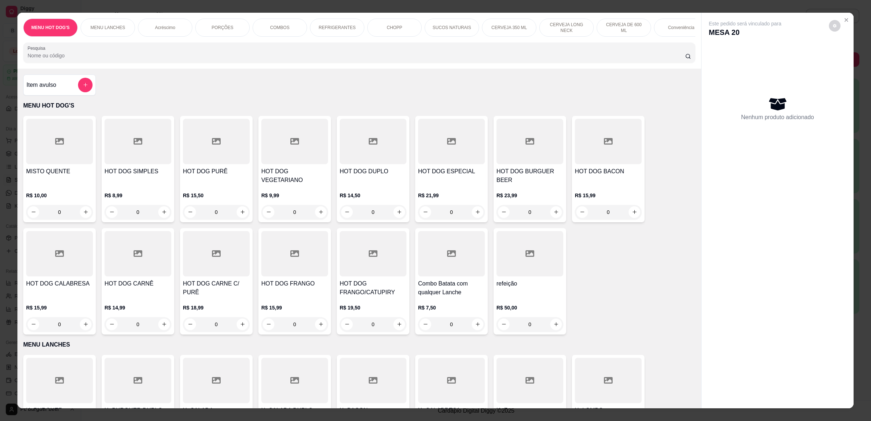
scroll to position [0, 22]
click at [586, 25] on p "CERVEJA DE 600 ML" at bounding box center [602, 28] width 42 height 12
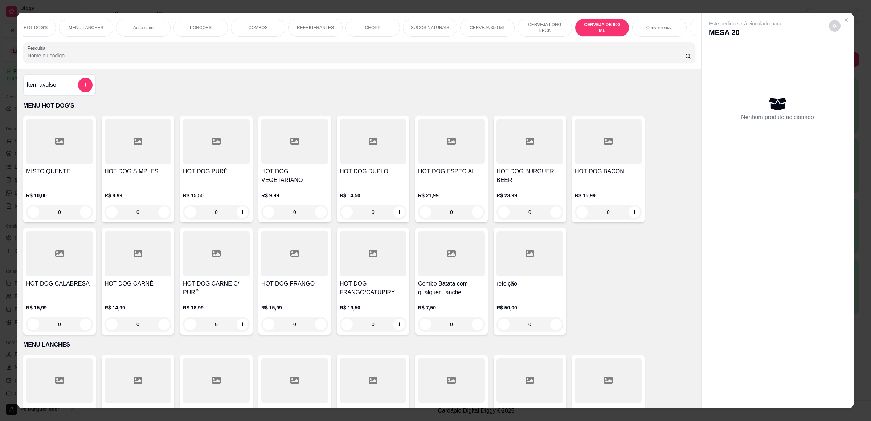
scroll to position [10, 0]
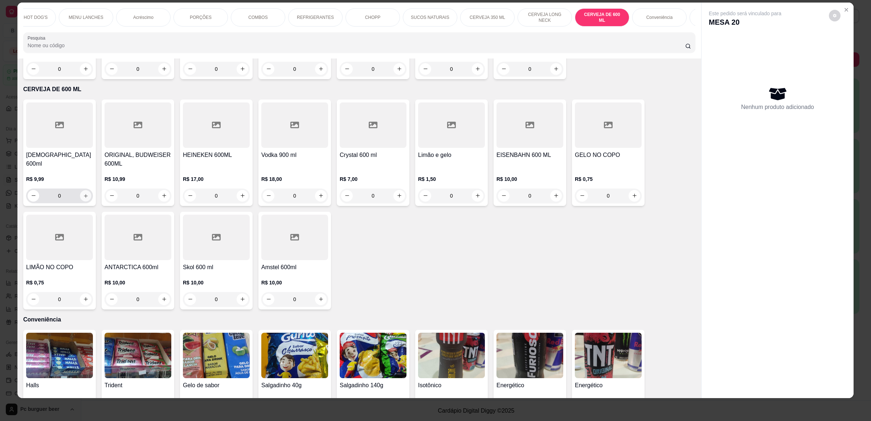
click at [83, 193] on icon "increase-product-quantity" at bounding box center [85, 195] width 5 height 5
type input "1"
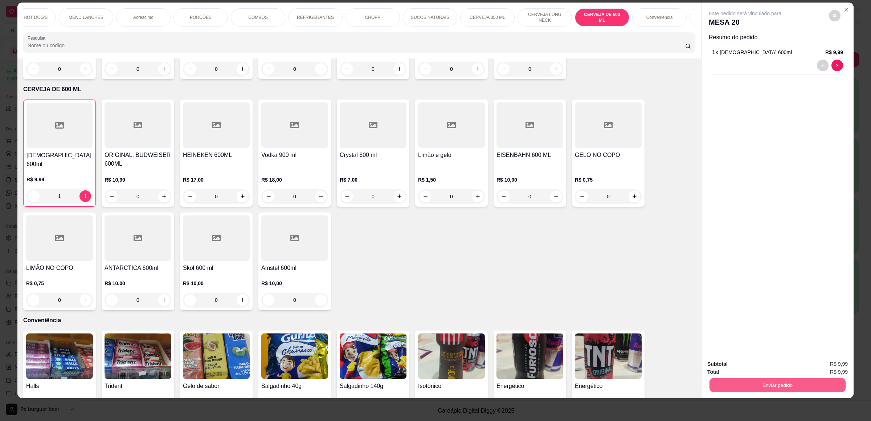
click at [799, 379] on button "Enviar pedido" at bounding box center [777, 385] width 136 height 14
click at [773, 365] on button "Não registrar e enviar pedido" at bounding box center [752, 367] width 75 height 14
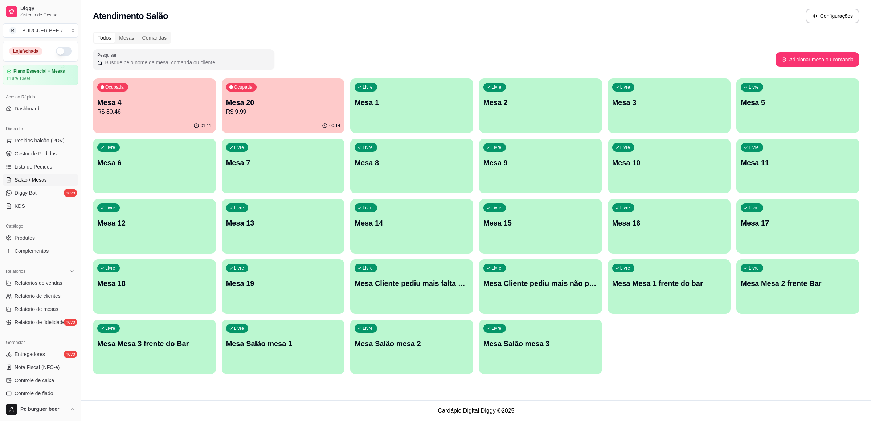
click at [126, 107] on p "R$ 80,46" at bounding box center [154, 111] width 114 height 9
click at [128, 106] on div "Mesa 4 R$ 80,46" at bounding box center [154, 106] width 114 height 19
click at [145, 111] on p "R$ 80,46" at bounding box center [154, 111] width 111 height 8
click at [146, 115] on p "R$ 80,46" at bounding box center [154, 111] width 114 height 9
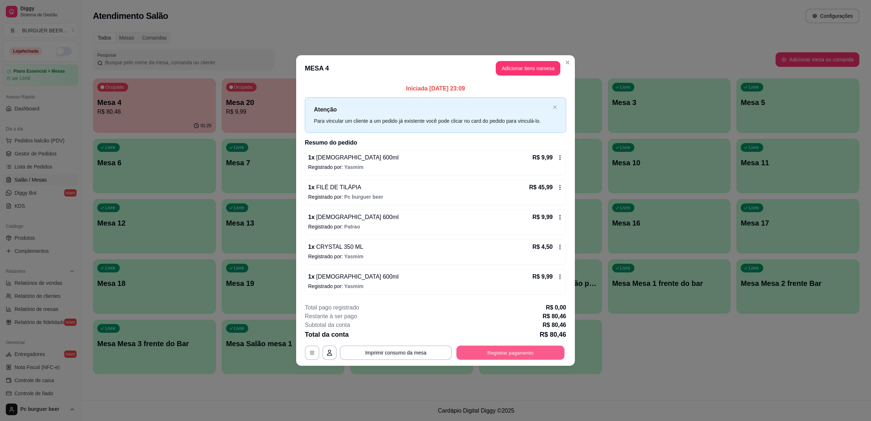
click at [522, 351] on button "Registrar pagamento" at bounding box center [511, 352] width 108 height 14
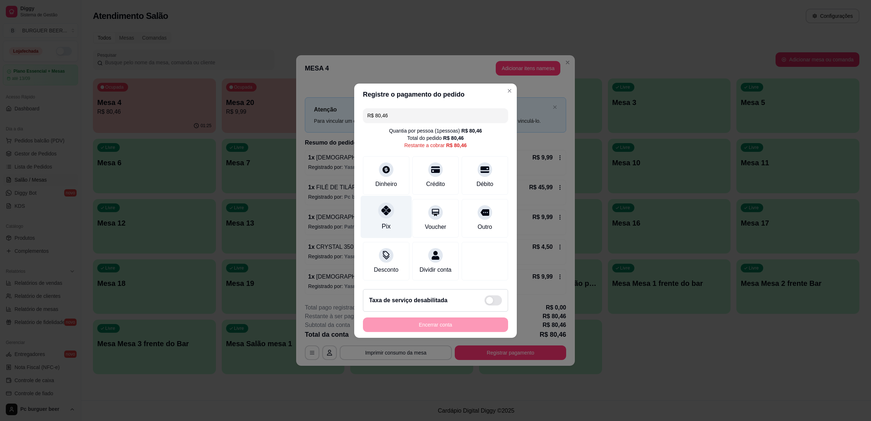
click at [394, 212] on div "Pix" at bounding box center [386, 216] width 51 height 42
type input "R$ 0,00"
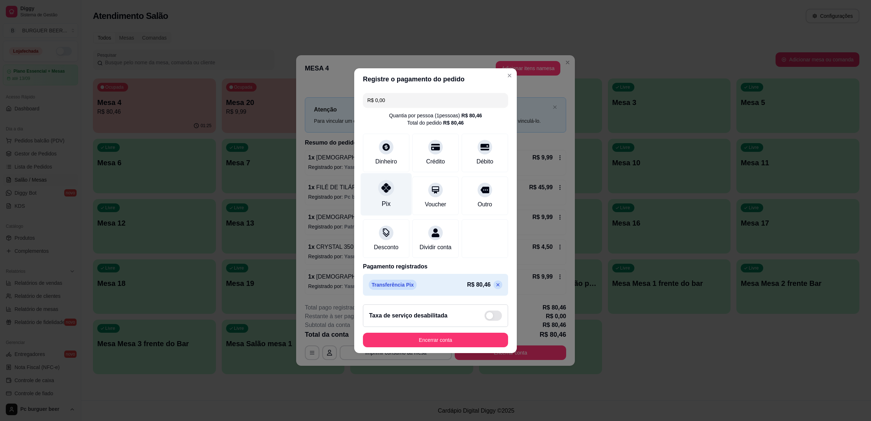
click at [388, 203] on div "Pix" at bounding box center [386, 203] width 9 height 9
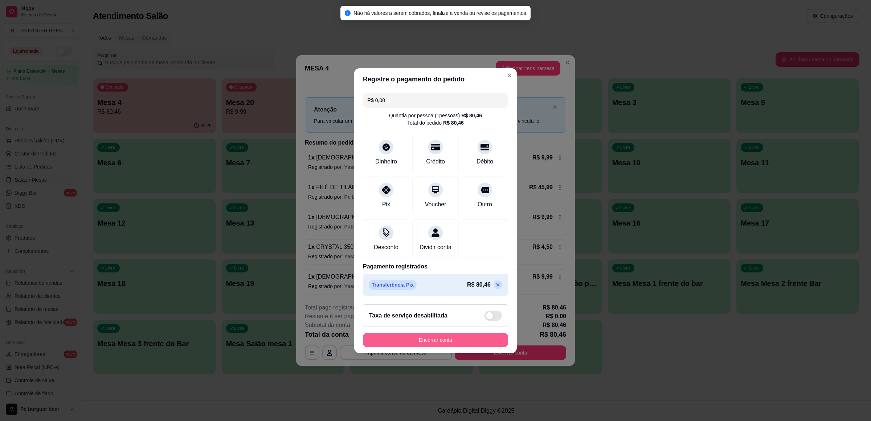
click at [446, 338] on button "Encerrar conta" at bounding box center [435, 339] width 145 height 15
